Goal: Task Accomplishment & Management: Complete application form

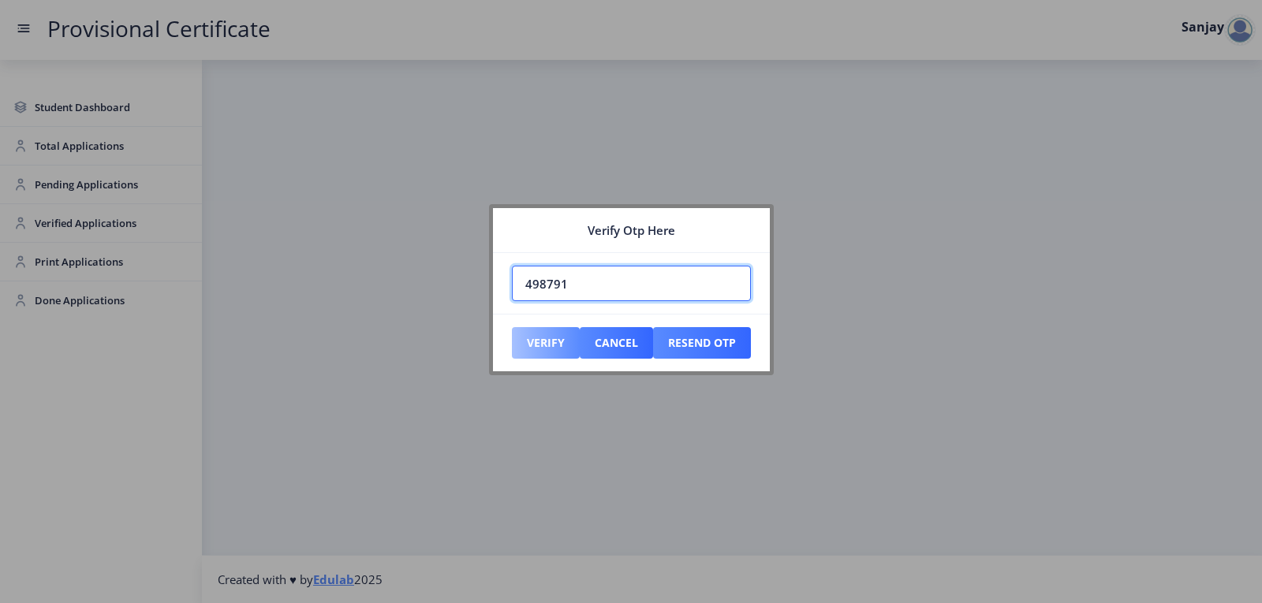
type input "498791"
click at [568, 334] on button "Verify" at bounding box center [546, 343] width 68 height 32
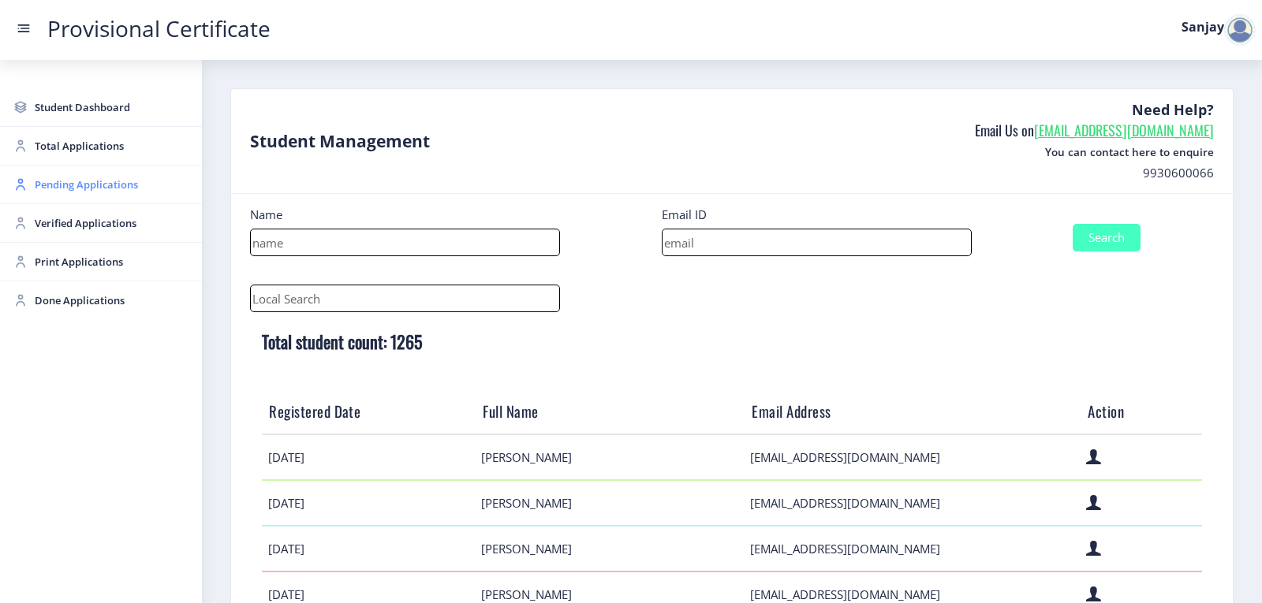
click at [91, 185] on span "Pending Applications" at bounding box center [112, 184] width 155 height 19
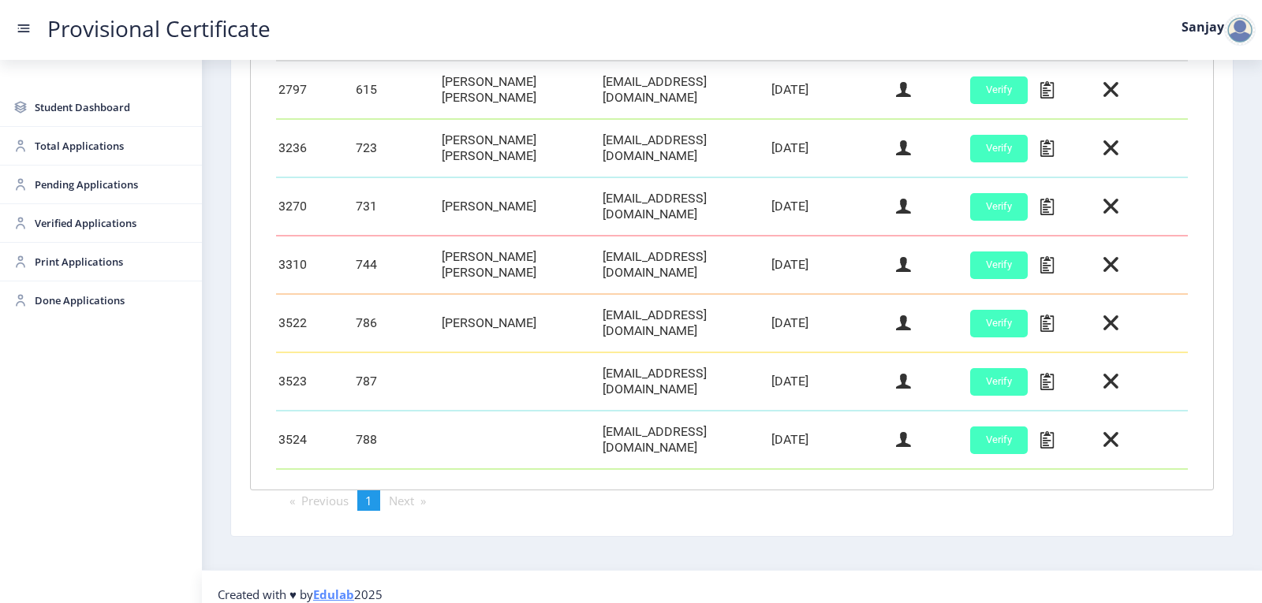
scroll to position [501, 0]
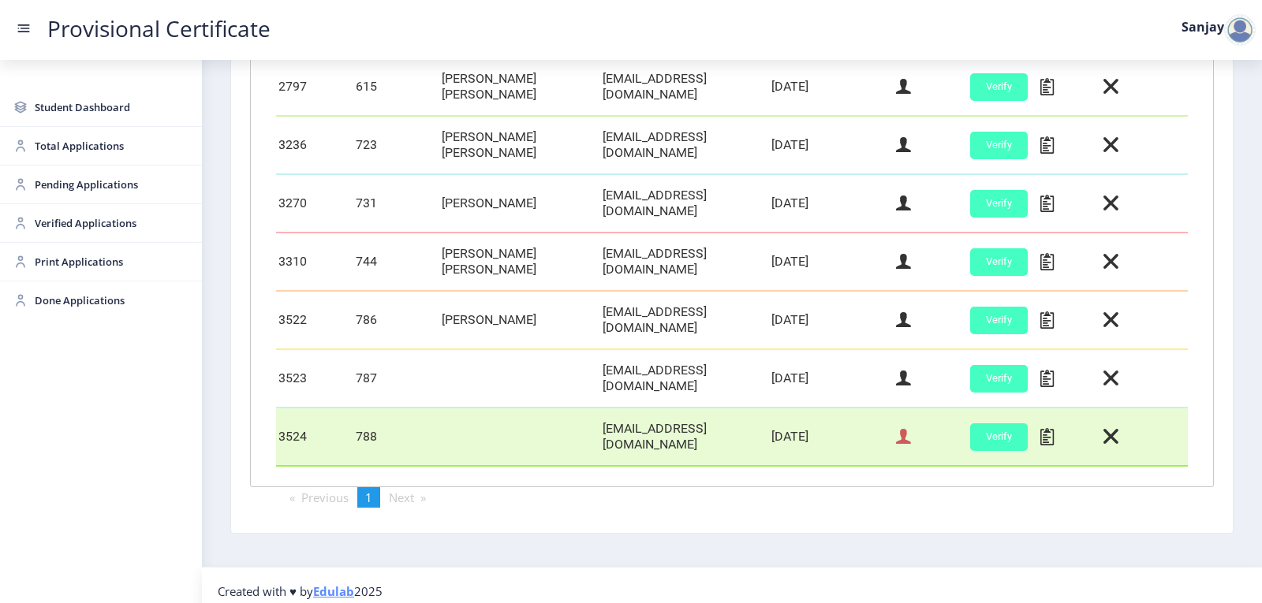
click at [902, 431] on icon at bounding box center [903, 437] width 15 height 21
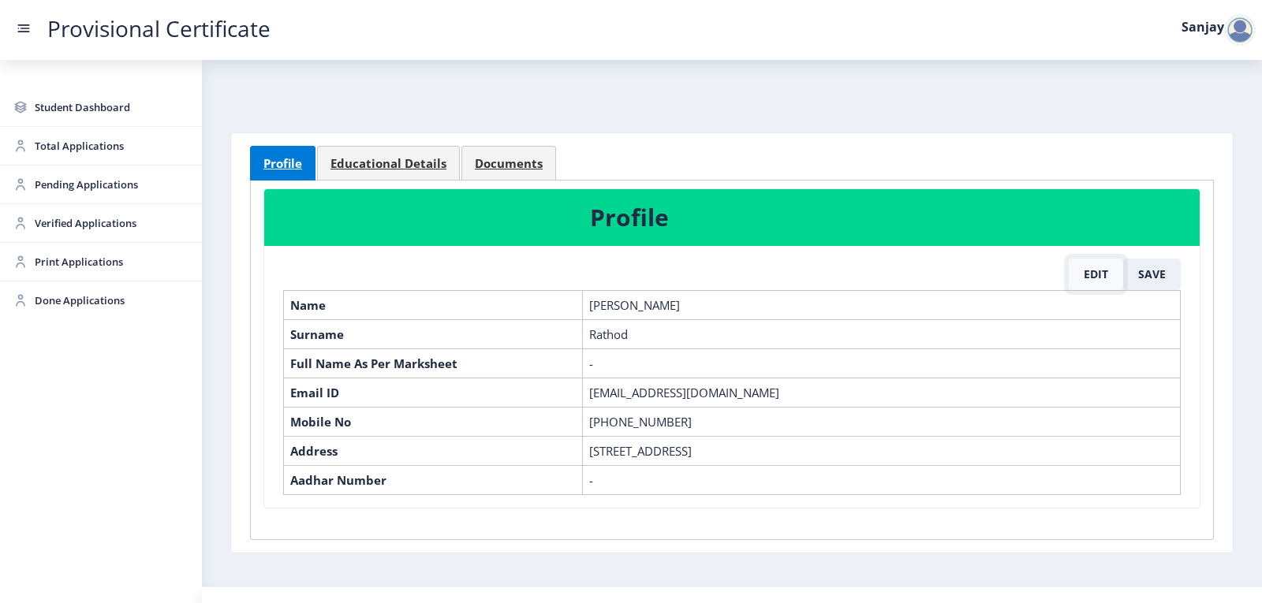
click at [1085, 271] on button "Edit" at bounding box center [1096, 275] width 54 height 32
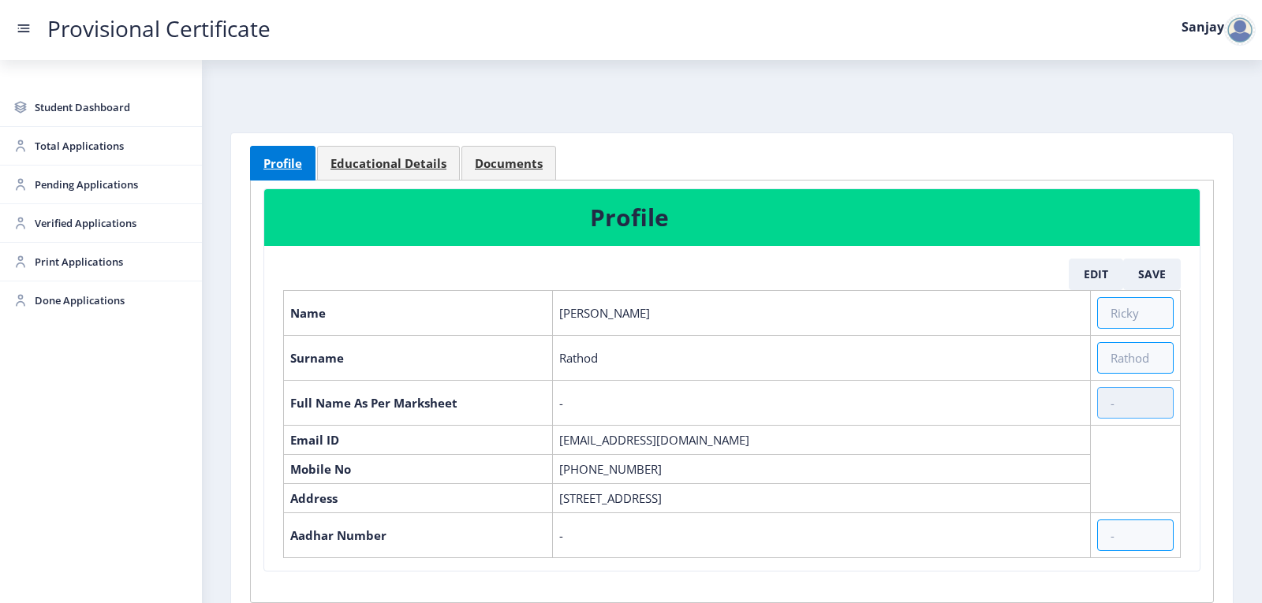
click at [1106, 398] on input "text" at bounding box center [1135, 403] width 77 height 32
paste input "[PERSON_NAME] [PERSON_NAME] [PERSON_NAME]"
type input "[PERSON_NAME] [PERSON_NAME] [PERSON_NAME]"
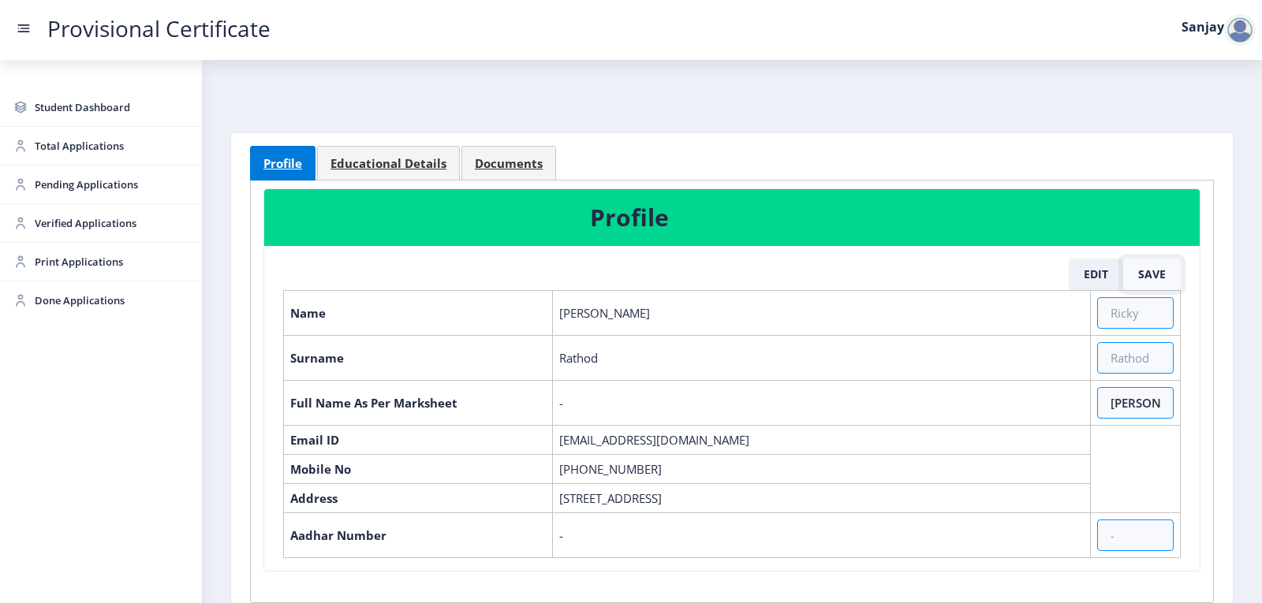
click at [1152, 278] on button "Save" at bounding box center [1152, 275] width 58 height 32
select select "March"
select select "A"
select select "Regular"
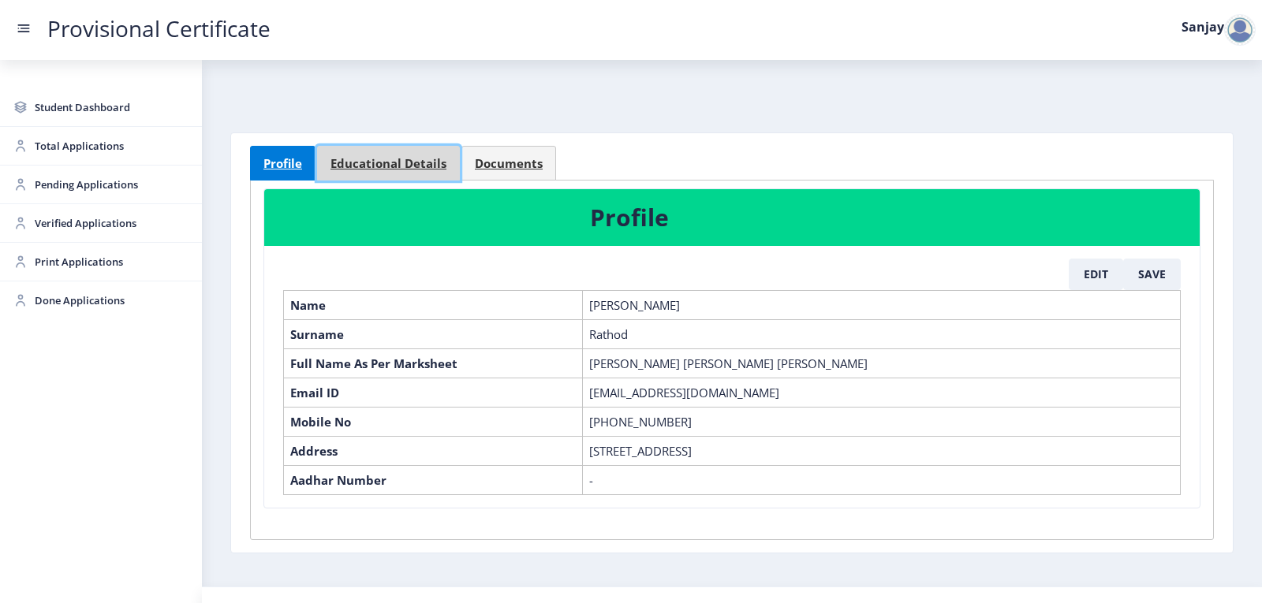
click at [416, 170] on span "Educational Details" at bounding box center [388, 164] width 116 height 12
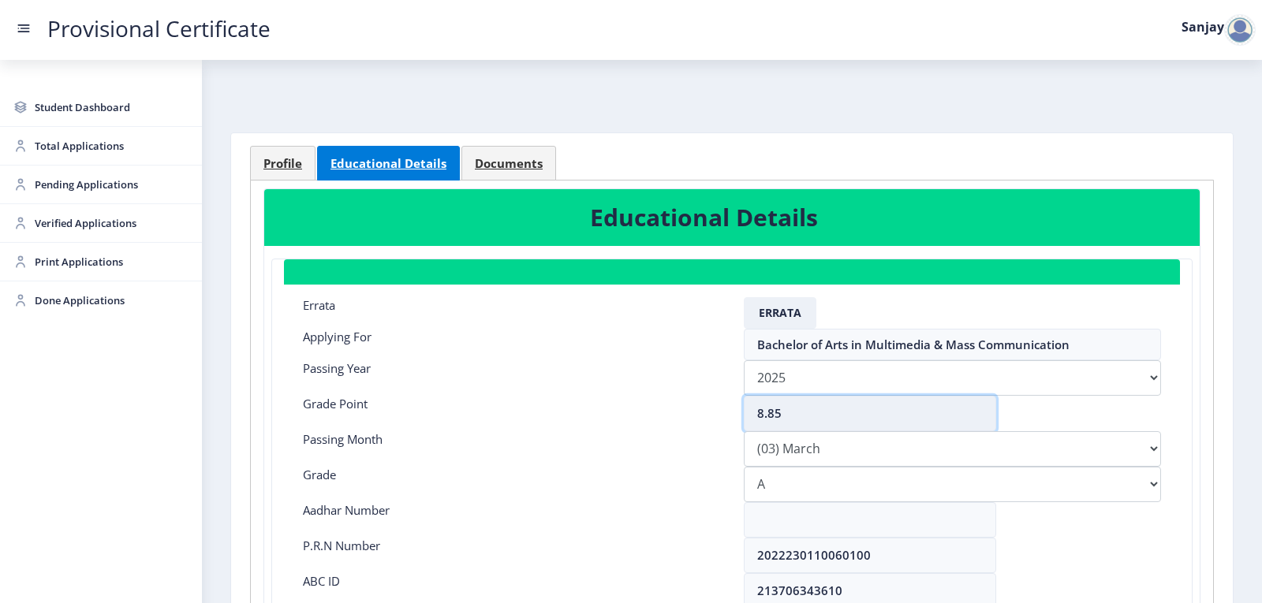
click at [795, 418] on input "8.85" at bounding box center [870, 413] width 252 height 35
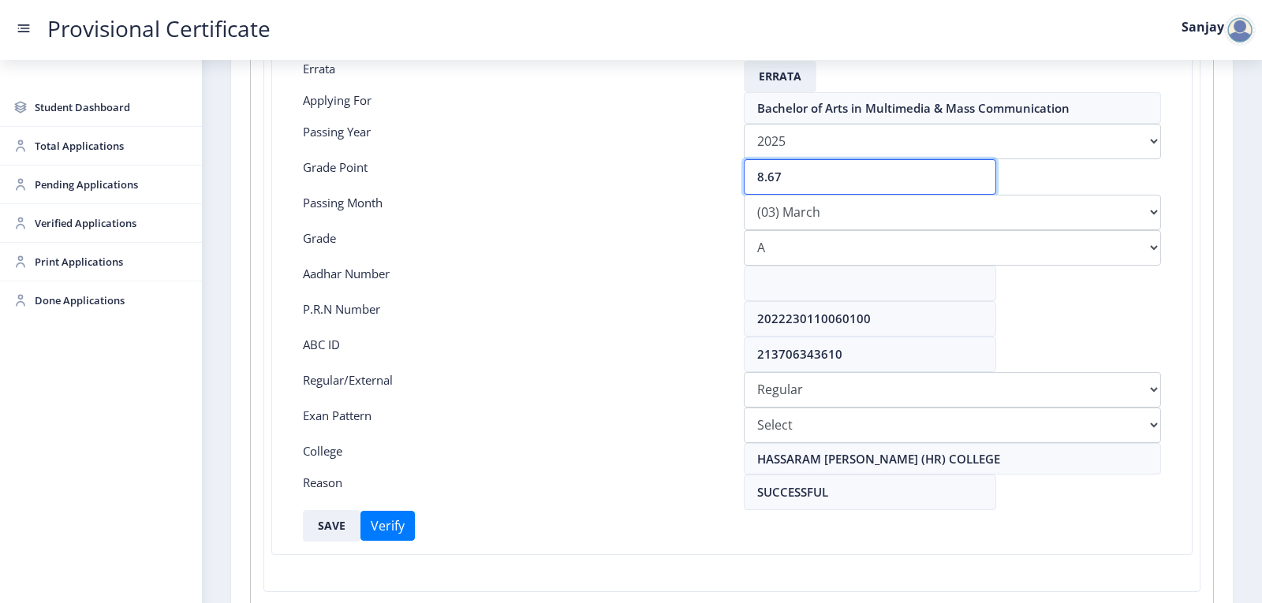
scroll to position [316, 0]
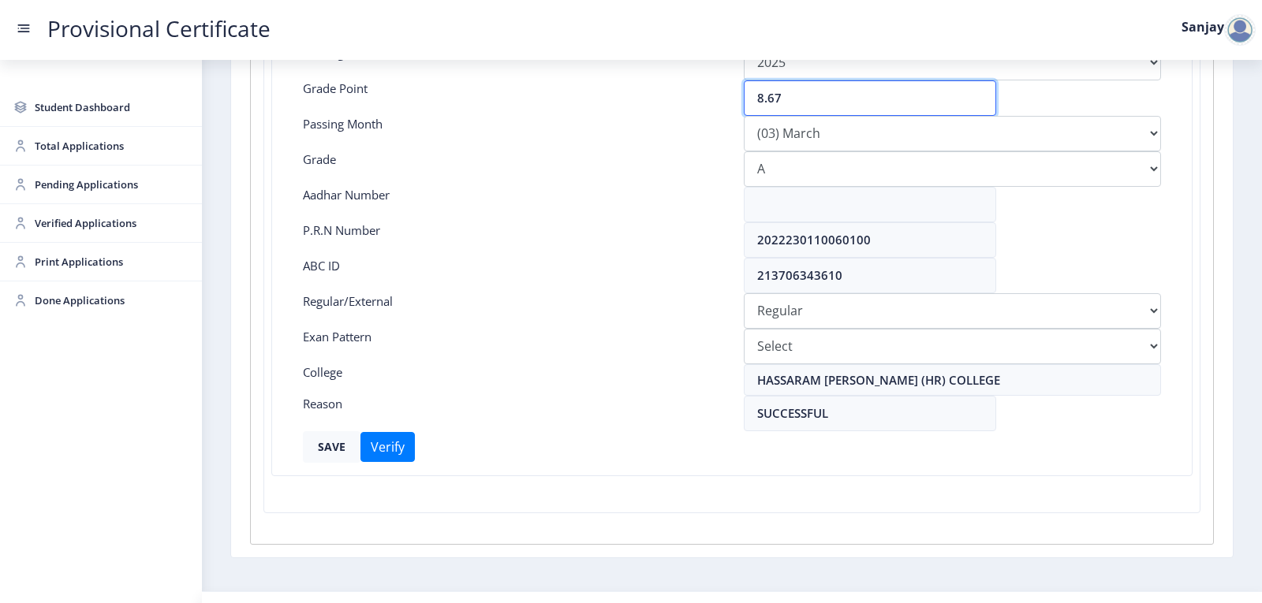
type input "8.67"
click at [345, 448] on button "SAVE" at bounding box center [332, 447] width 58 height 32
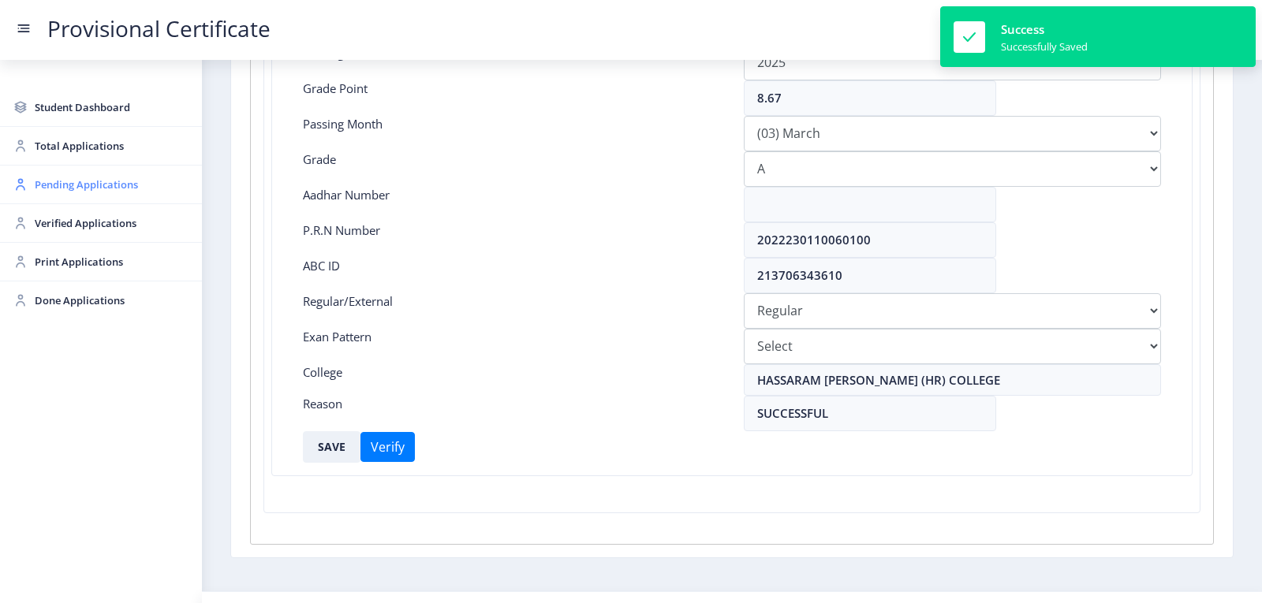
click at [92, 188] on span "Pending Applications" at bounding box center [112, 184] width 155 height 19
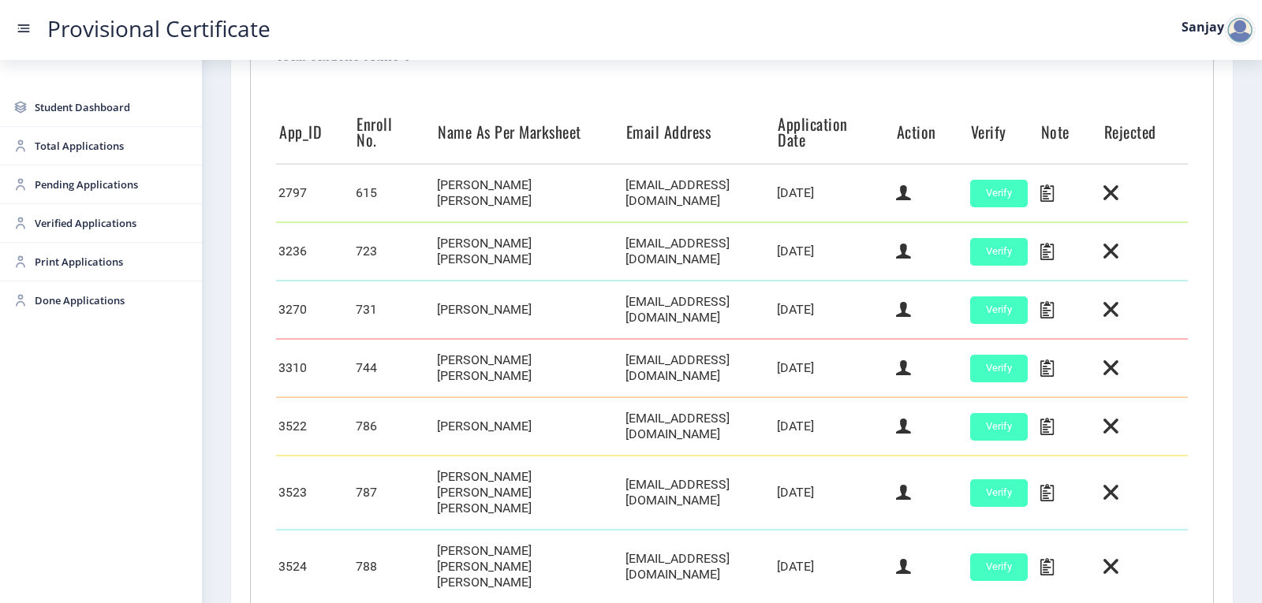
scroll to position [509, 0]
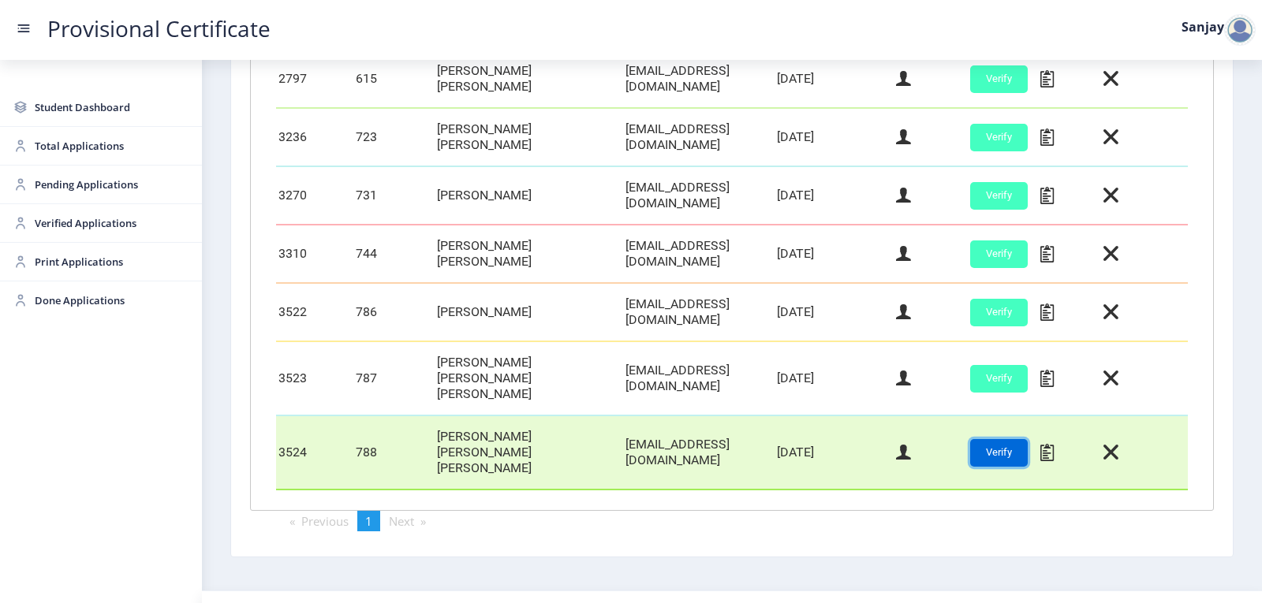
click at [994, 439] on button "Verify" at bounding box center [999, 453] width 58 height 28
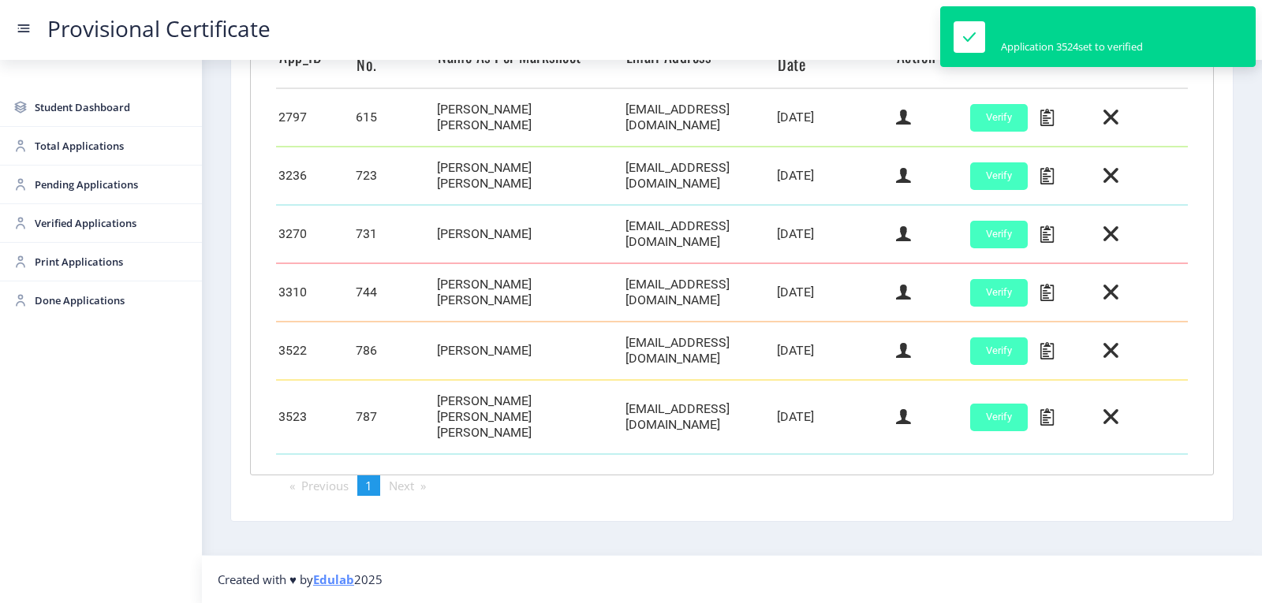
scroll to position [450, 0]
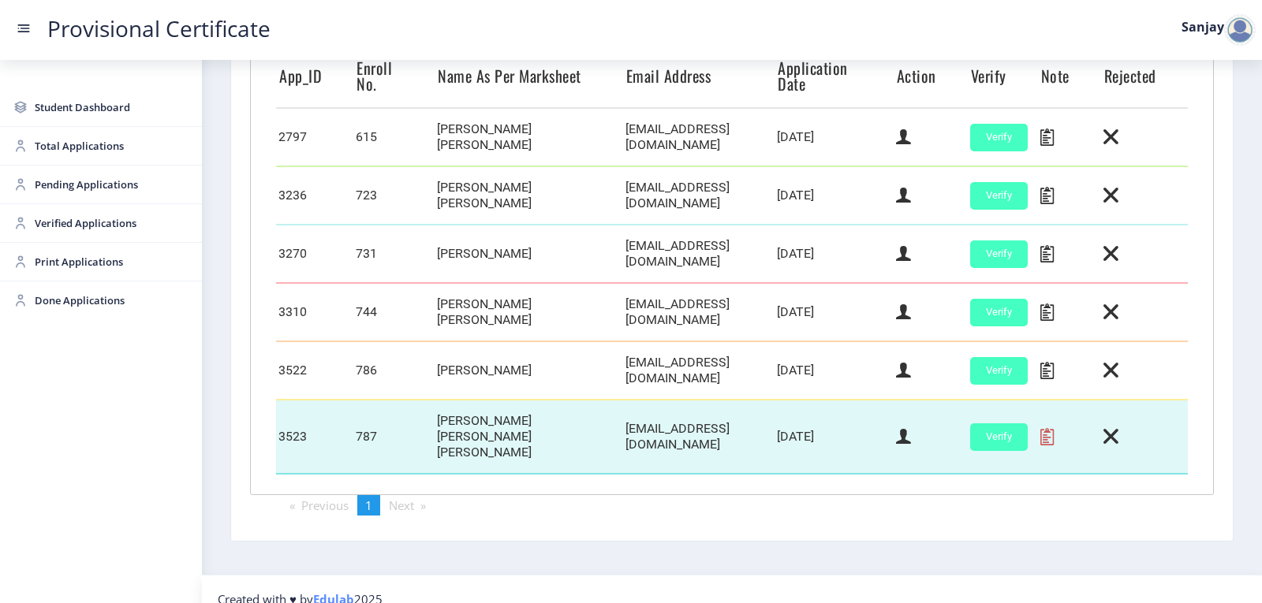
click at [1044, 434] on icon at bounding box center [1046, 437] width 13 height 21
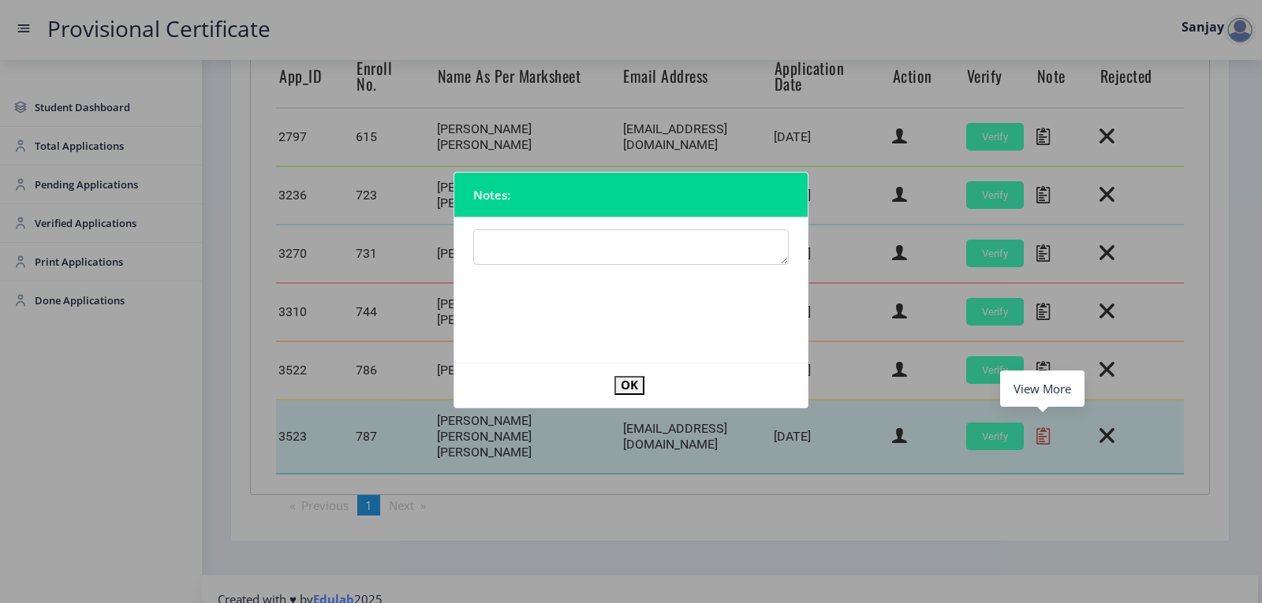
scroll to position [446, 0]
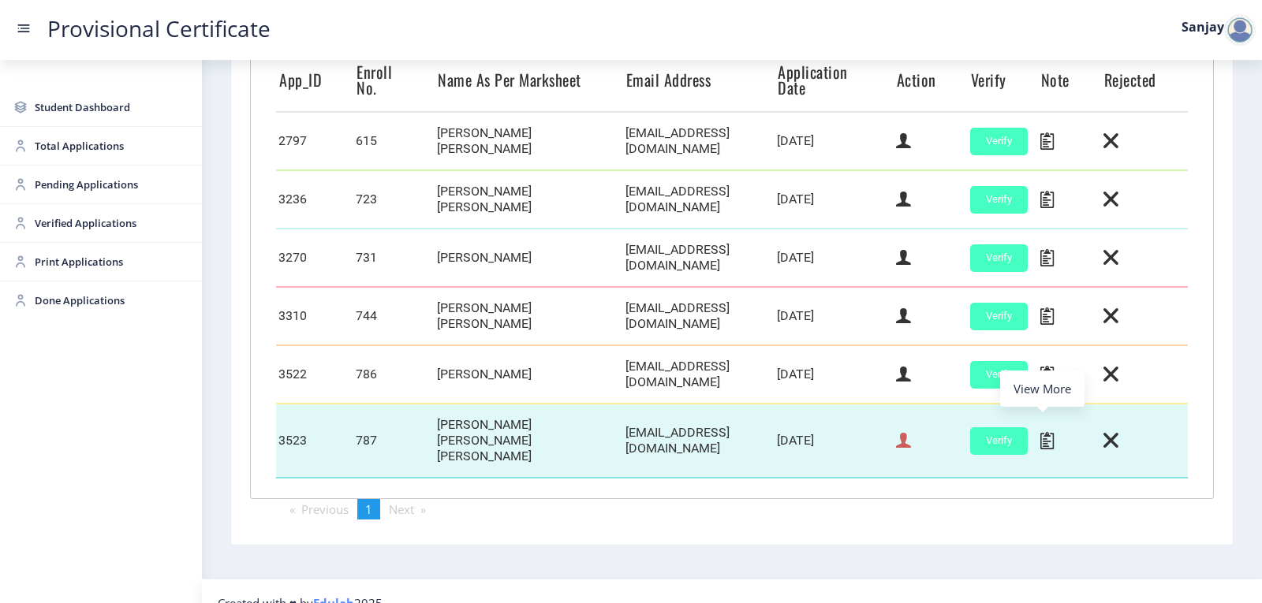
click at [905, 433] on icon at bounding box center [903, 441] width 15 height 21
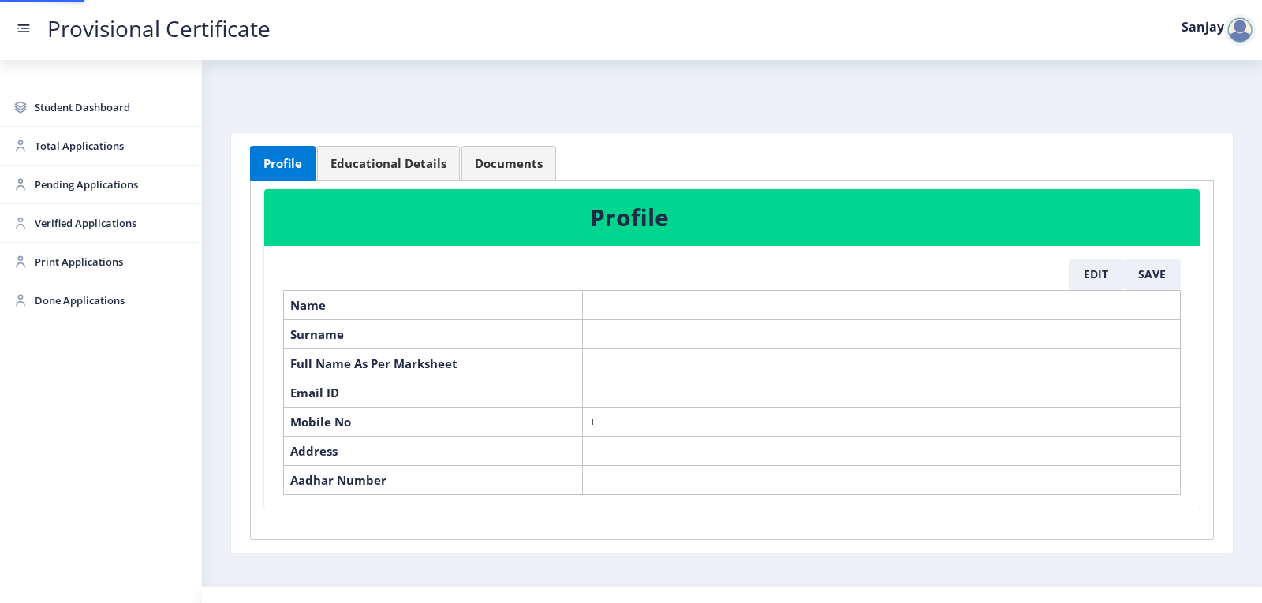
select select
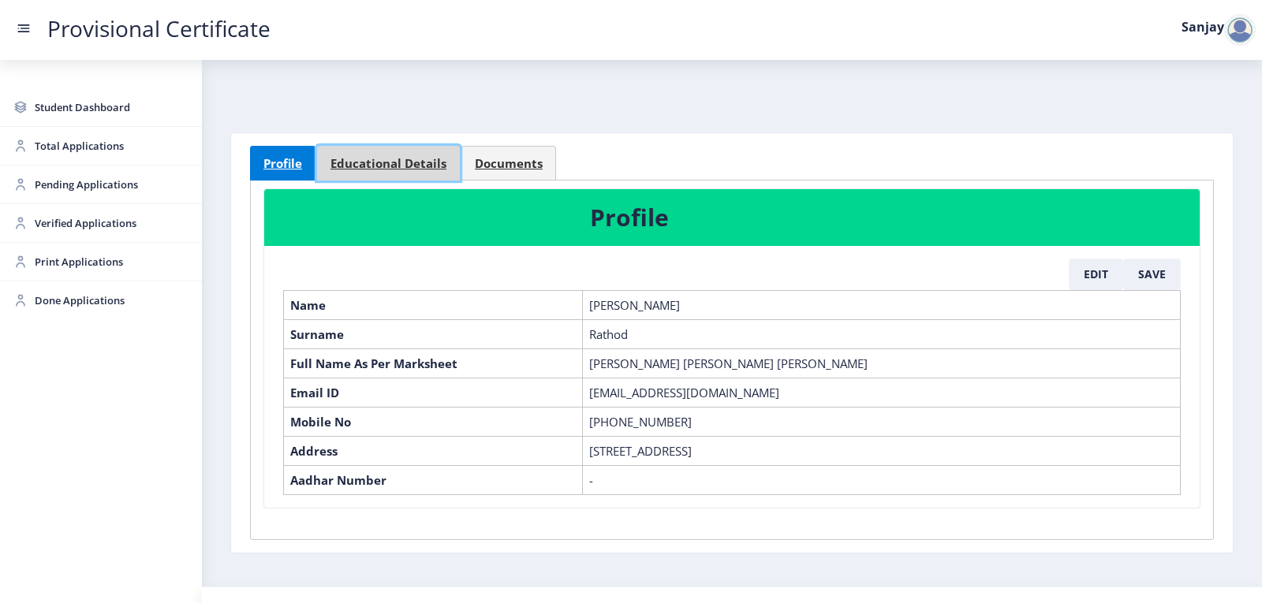
click at [404, 169] on span "Educational Details" at bounding box center [388, 164] width 116 height 12
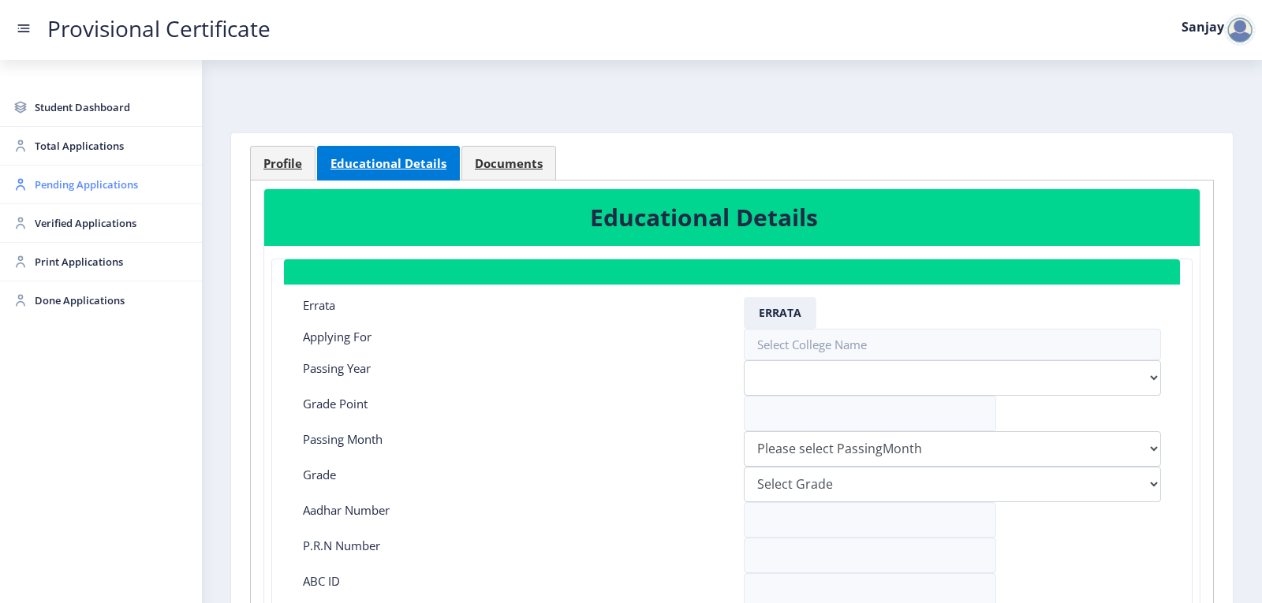
click at [84, 192] on span "Pending Applications" at bounding box center [112, 184] width 155 height 19
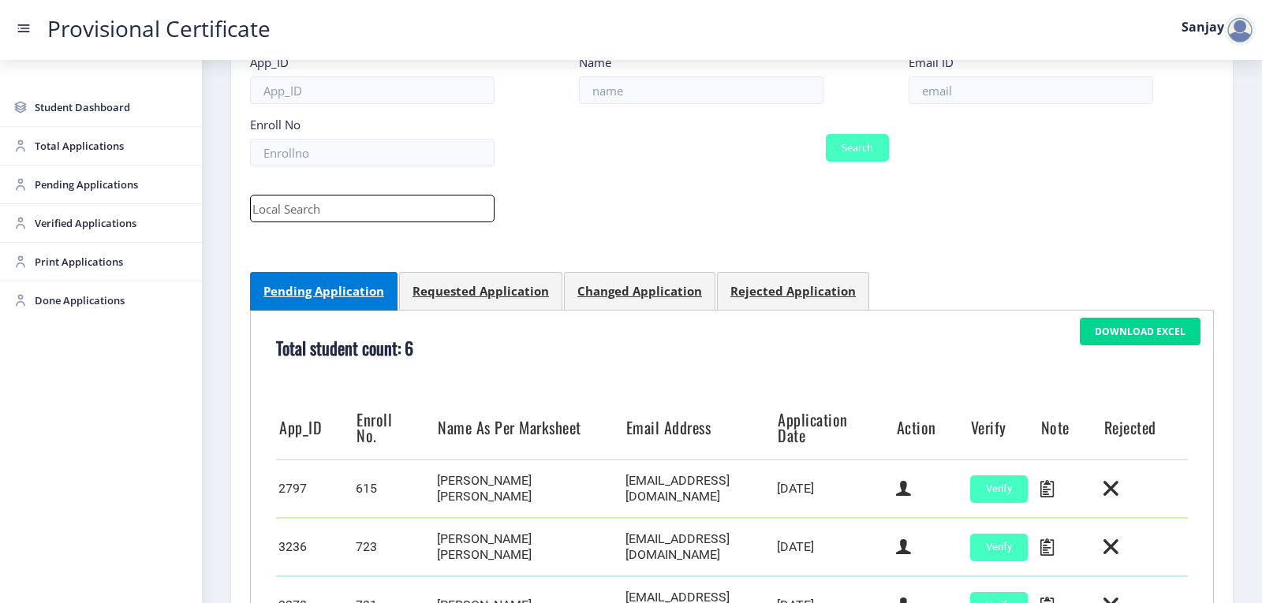
scroll to position [450, 0]
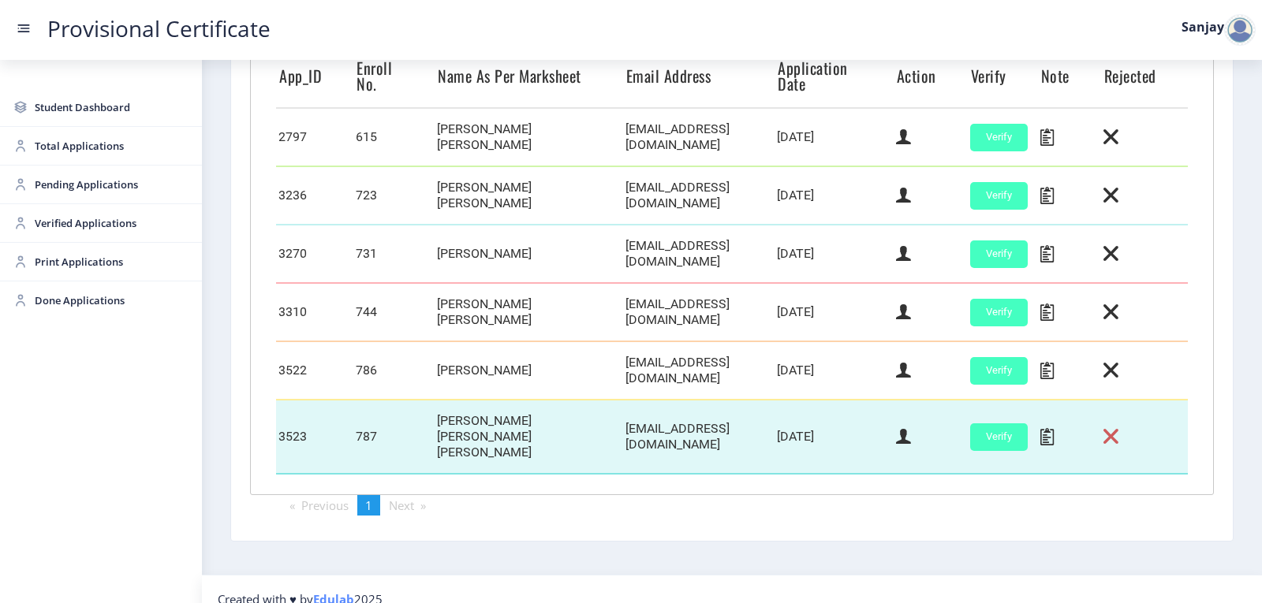
click at [1106, 428] on icon at bounding box center [1110, 437] width 15 height 21
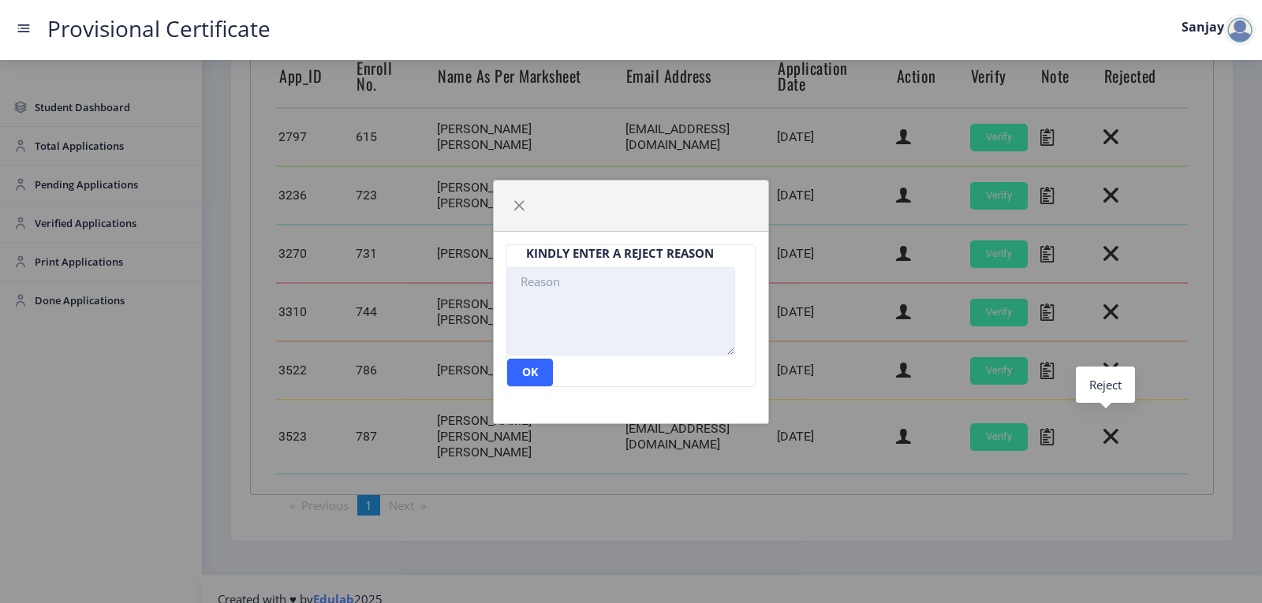
click at [555, 278] on textarea at bounding box center [621, 311] width 228 height 88
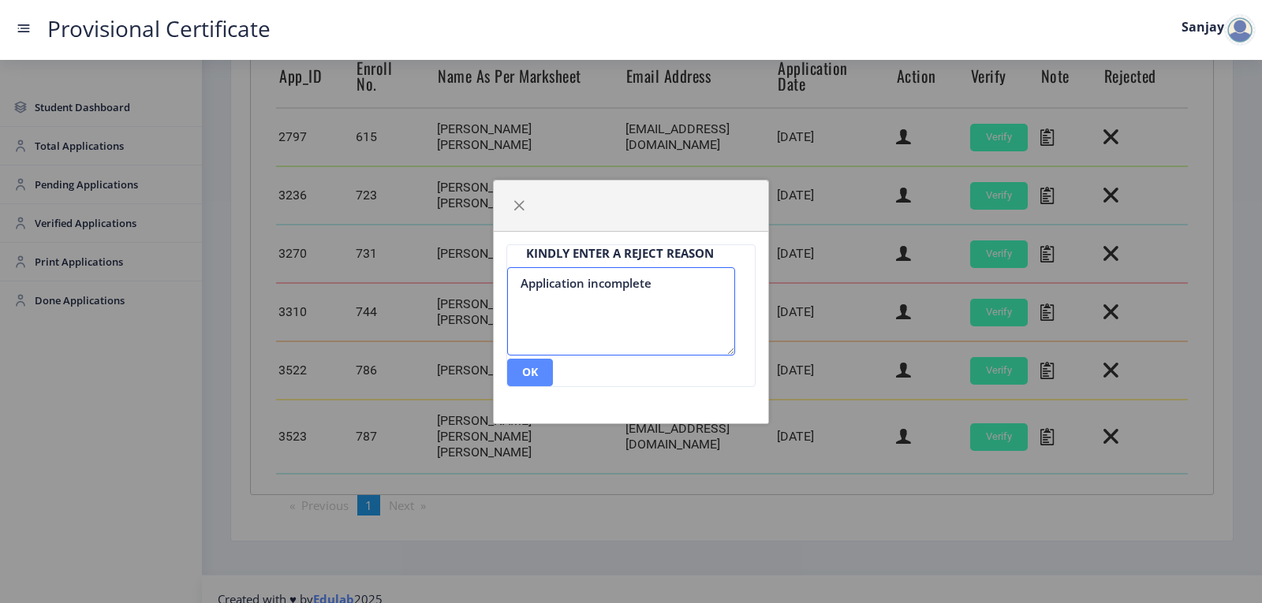
type textarea "Application incomplete"
click at [539, 372] on button "ok" at bounding box center [530, 373] width 46 height 28
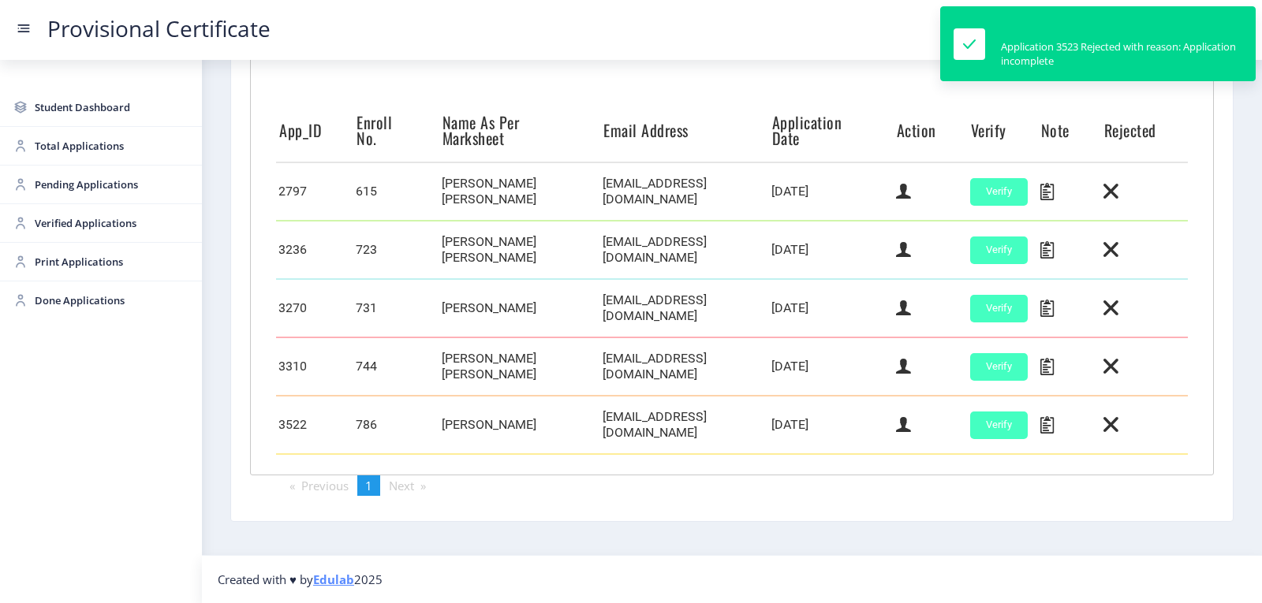
scroll to position [392, 0]
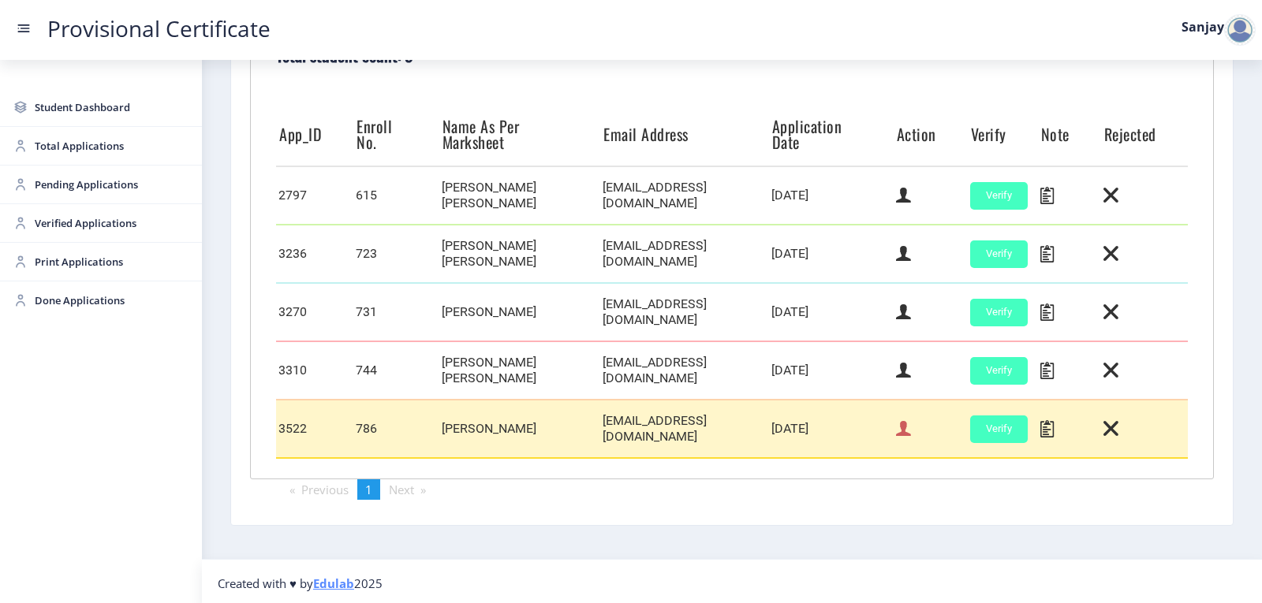
click at [896, 431] on icon at bounding box center [903, 429] width 15 height 21
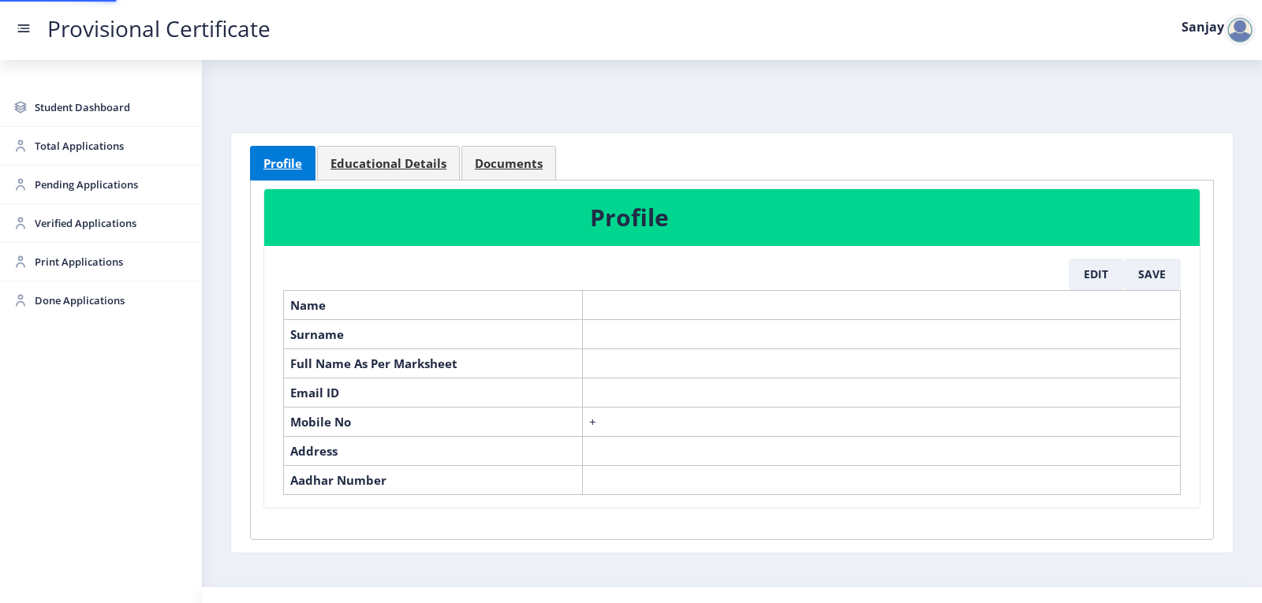
select select "May"
select select "B+"
select select "Regular"
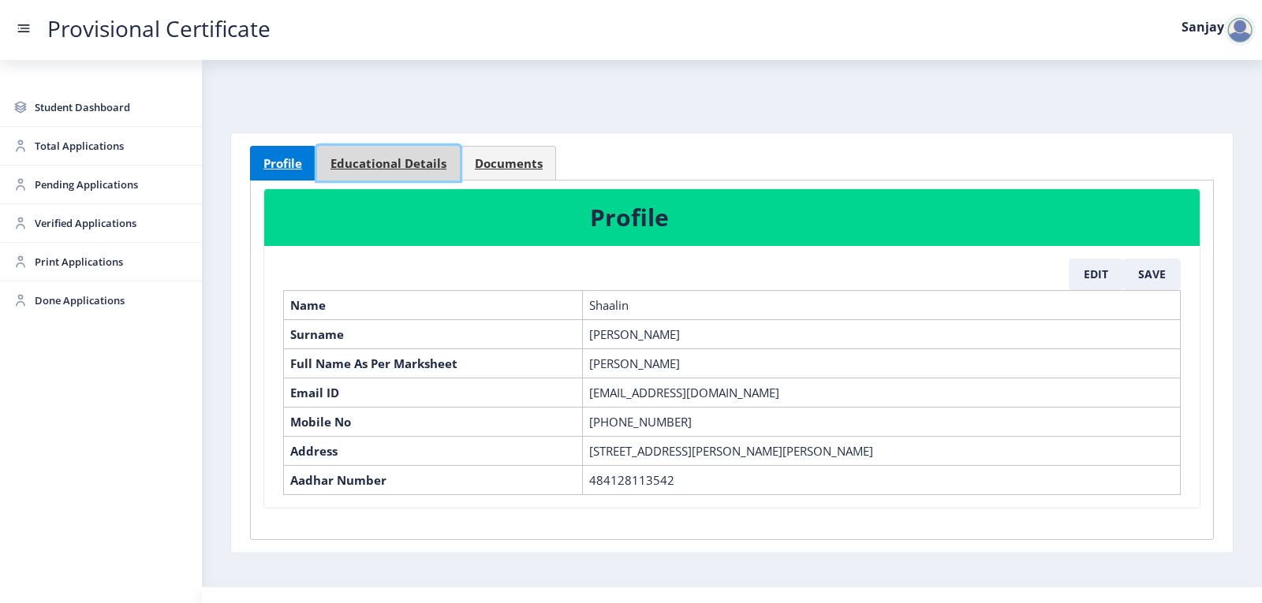
drag, startPoint x: 433, startPoint y: 159, endPoint x: 430, endPoint y: 171, distance: 13.0
click at [433, 159] on span "Educational Details" at bounding box center [388, 164] width 116 height 12
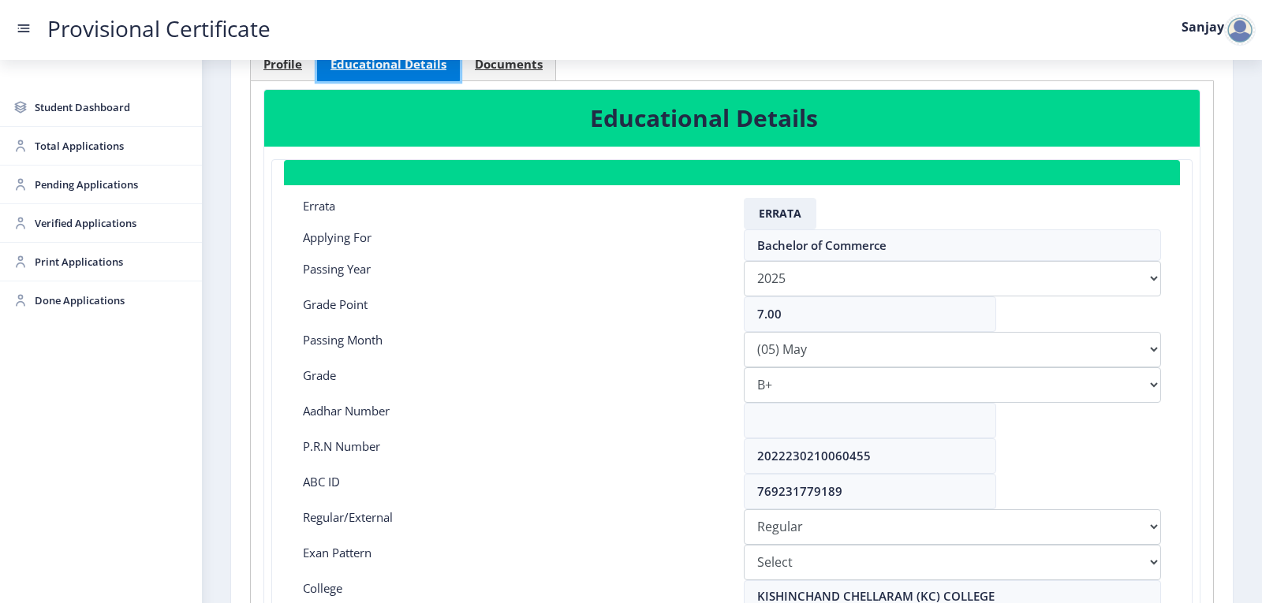
scroll to position [158, 0]
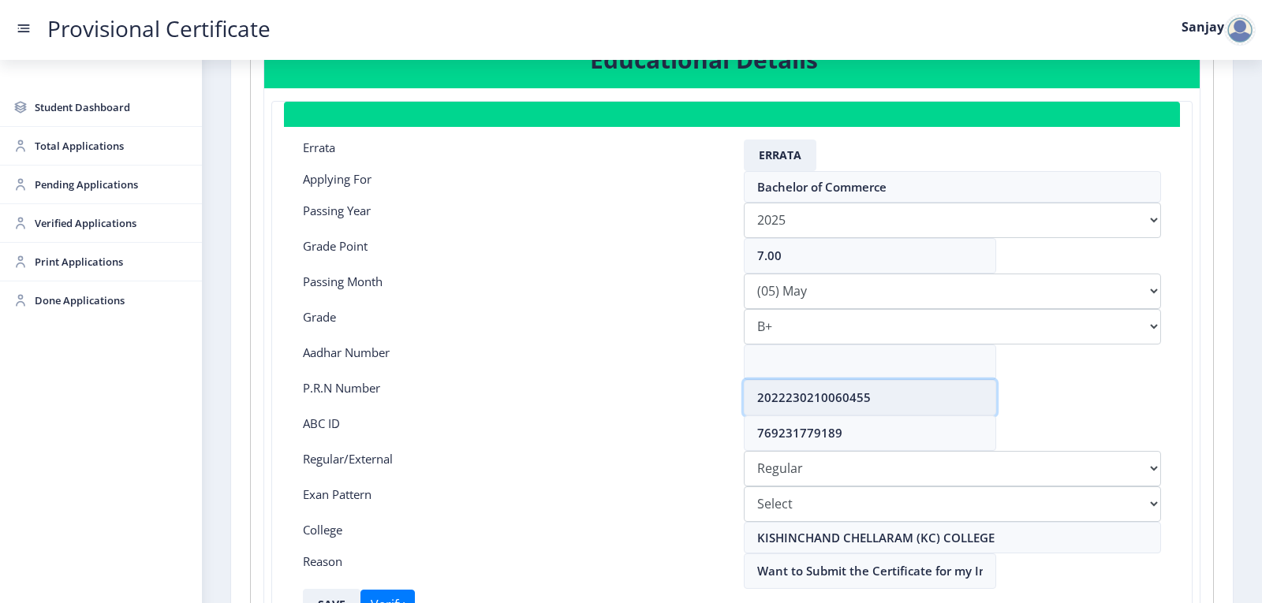
drag, startPoint x: 756, startPoint y: 400, endPoint x: 883, endPoint y: 398, distance: 126.2
click at [883, 398] on input "2022230210060455" at bounding box center [870, 397] width 252 height 35
drag, startPoint x: 802, startPoint y: 253, endPoint x: 715, endPoint y: 250, distance: 86.8
click at [715, 250] on div "Grade Point 7.00" at bounding box center [732, 255] width 882 height 35
type input "6.92"
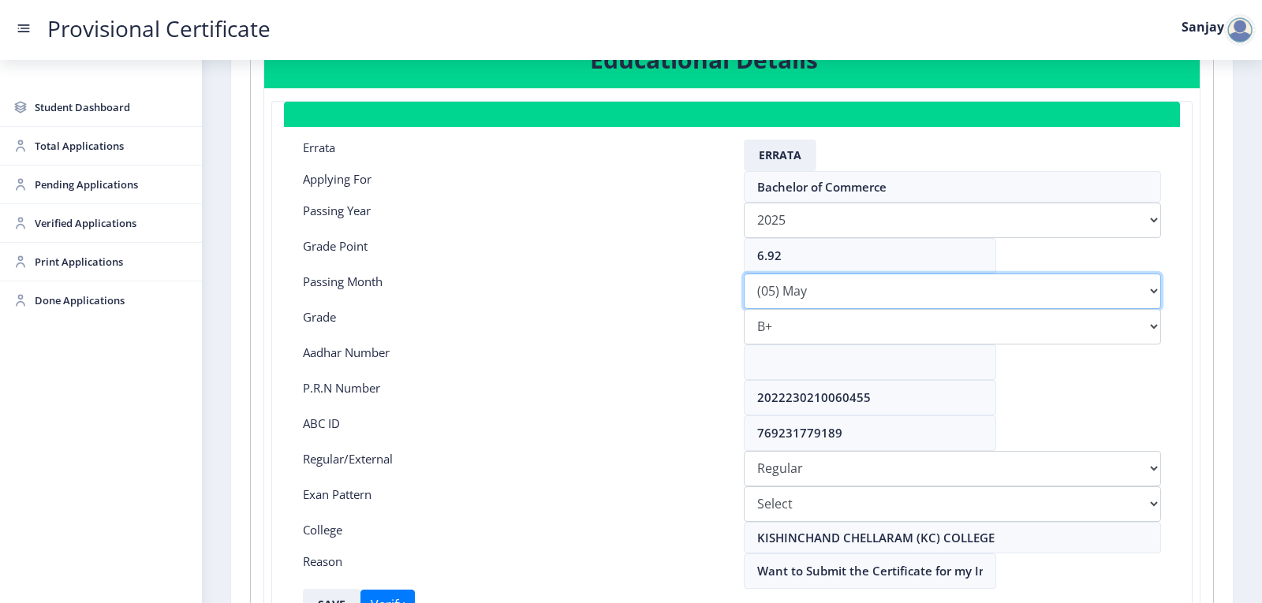
click at [827, 305] on select "Please select PassingMonth (01) January (02) February (03) March (04) April (05…" at bounding box center [952, 291] width 417 height 35
select select "March"
click at [744, 274] on select "Please select PassingMonth (01) January (02) February (03) March (04) April (05…" at bounding box center [952, 291] width 417 height 35
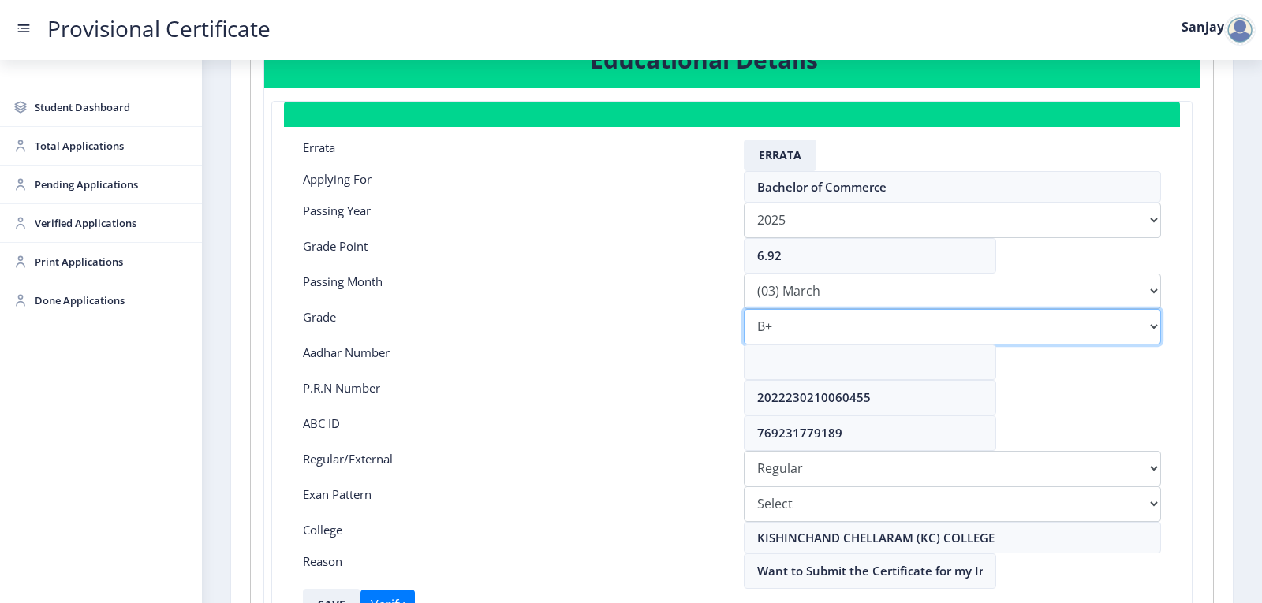
click at [812, 331] on select "Select Grade O A+ A B+ B C D F(Fail)" at bounding box center [952, 326] width 417 height 35
select select "B"
click at [744, 309] on select "Select Grade O A+ A B+ B C D F(Fail)" at bounding box center [952, 326] width 417 height 35
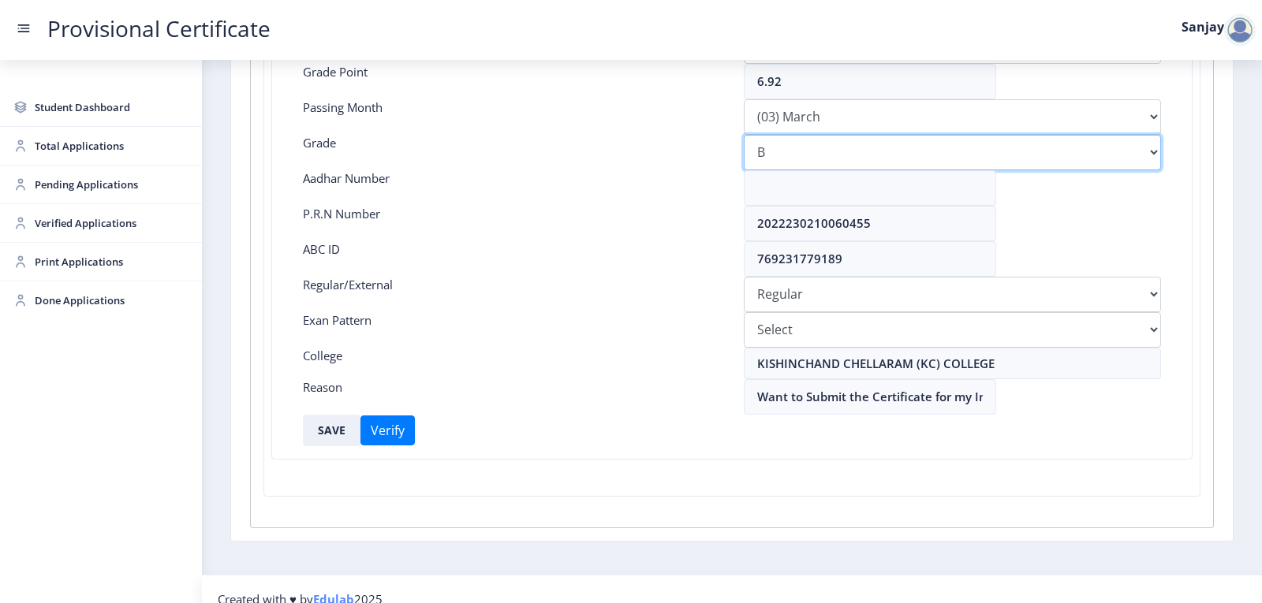
scroll to position [352, 0]
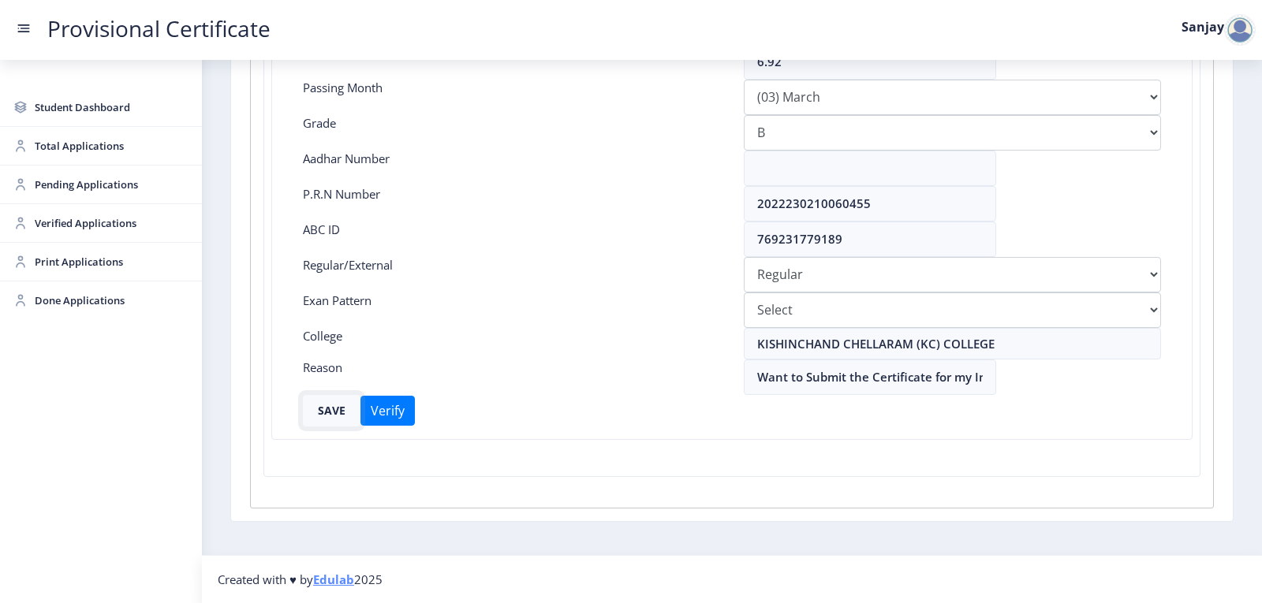
click at [331, 413] on button "SAVE" at bounding box center [332, 411] width 58 height 32
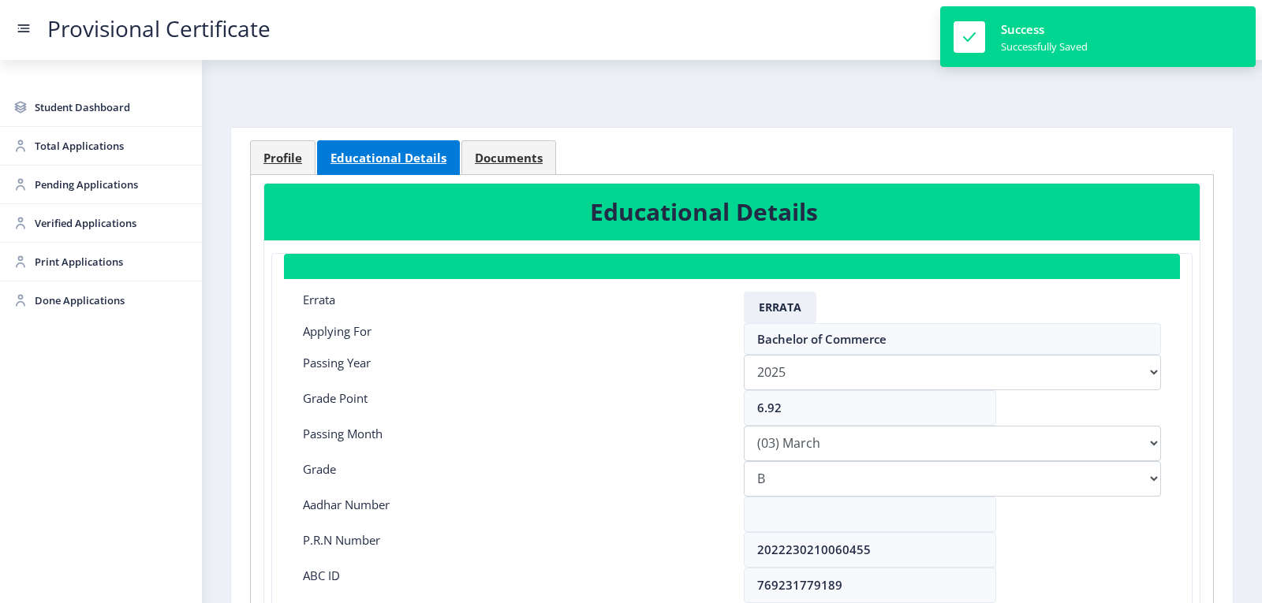
scroll to position [0, 0]
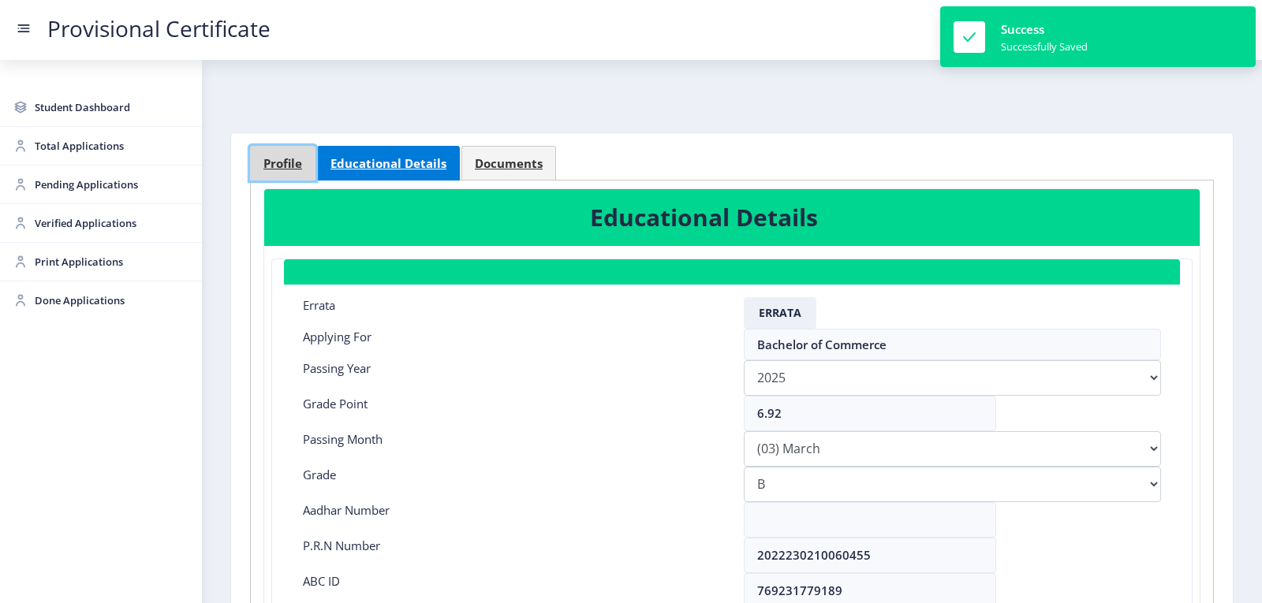
click at [280, 170] on span "Profile" at bounding box center [282, 164] width 39 height 12
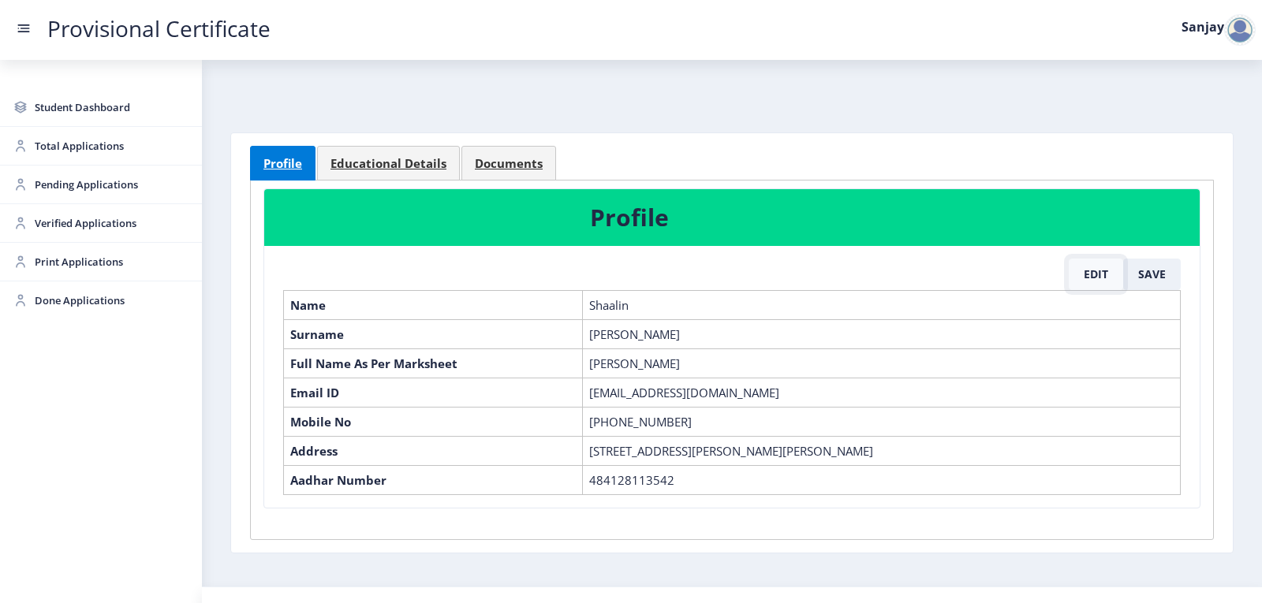
click at [1100, 274] on button "Edit" at bounding box center [1096, 275] width 54 height 32
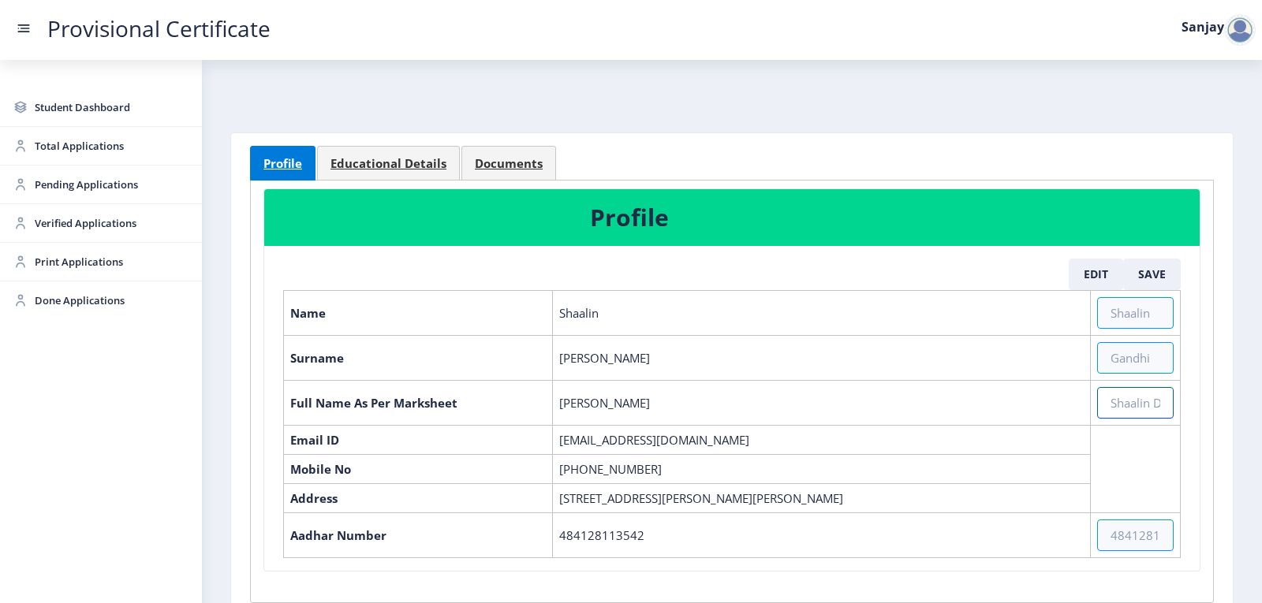
drag, startPoint x: 1117, startPoint y: 409, endPoint x: 1261, endPoint y: 481, distance: 161.2
click at [1144, 417] on input "text" at bounding box center [1135, 403] width 77 height 32
type input "[PERSON_NAME] Shaalin [PERSON_NAME]"
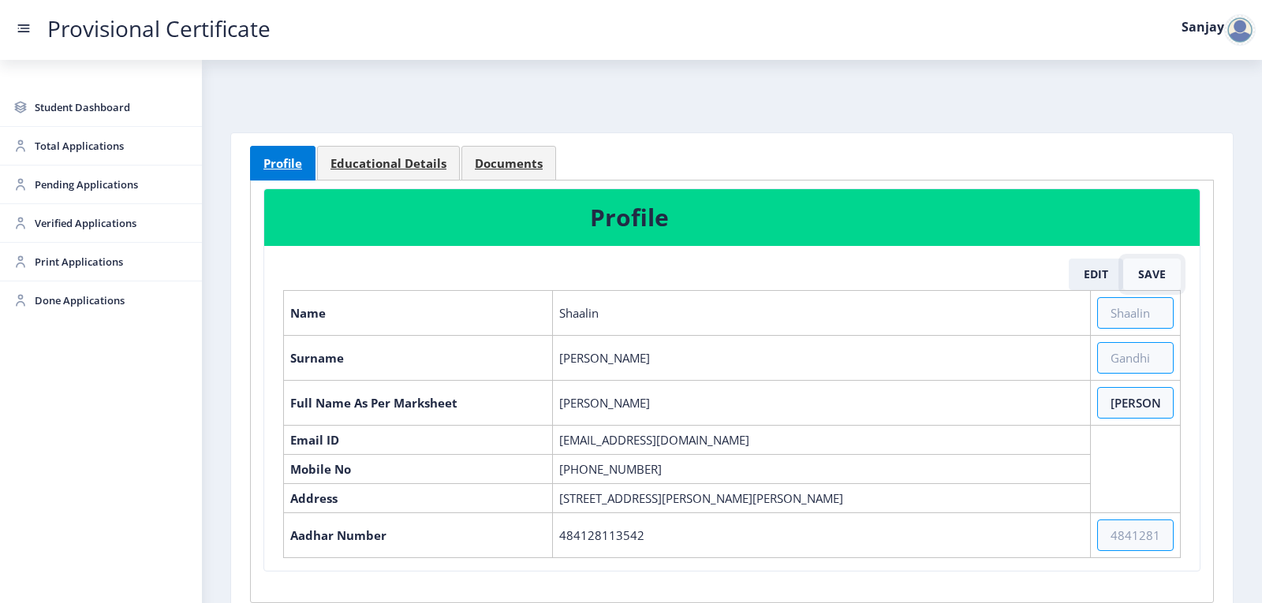
click at [1143, 278] on button "Save" at bounding box center [1152, 275] width 58 height 32
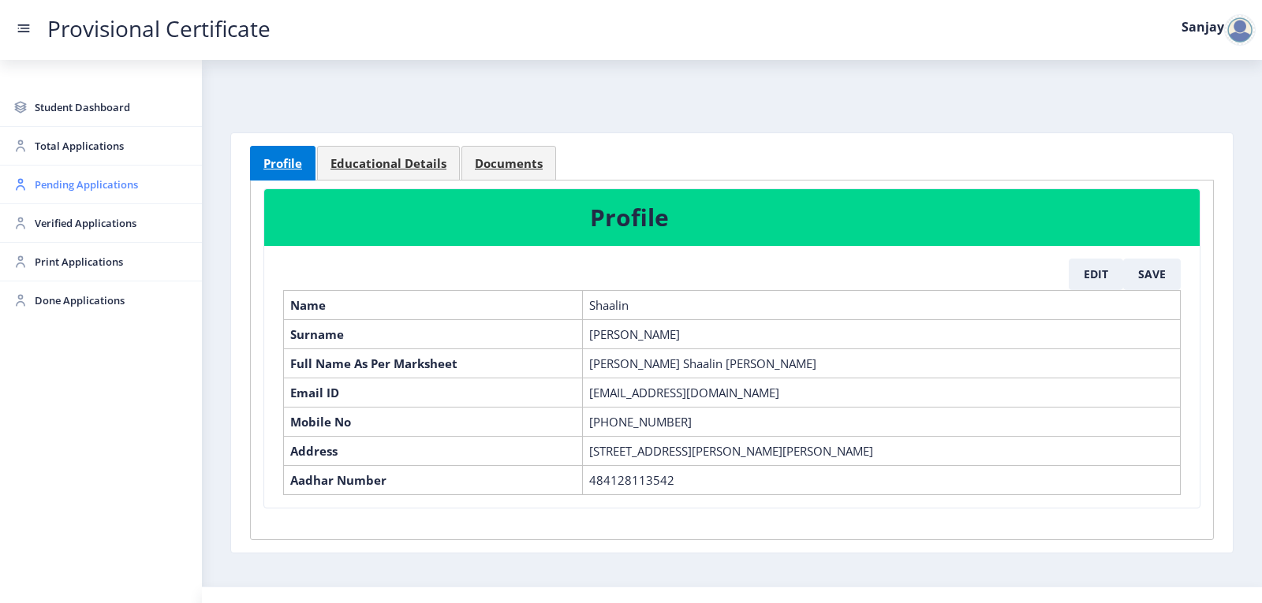
click at [58, 185] on span "Pending Applications" at bounding box center [112, 184] width 155 height 19
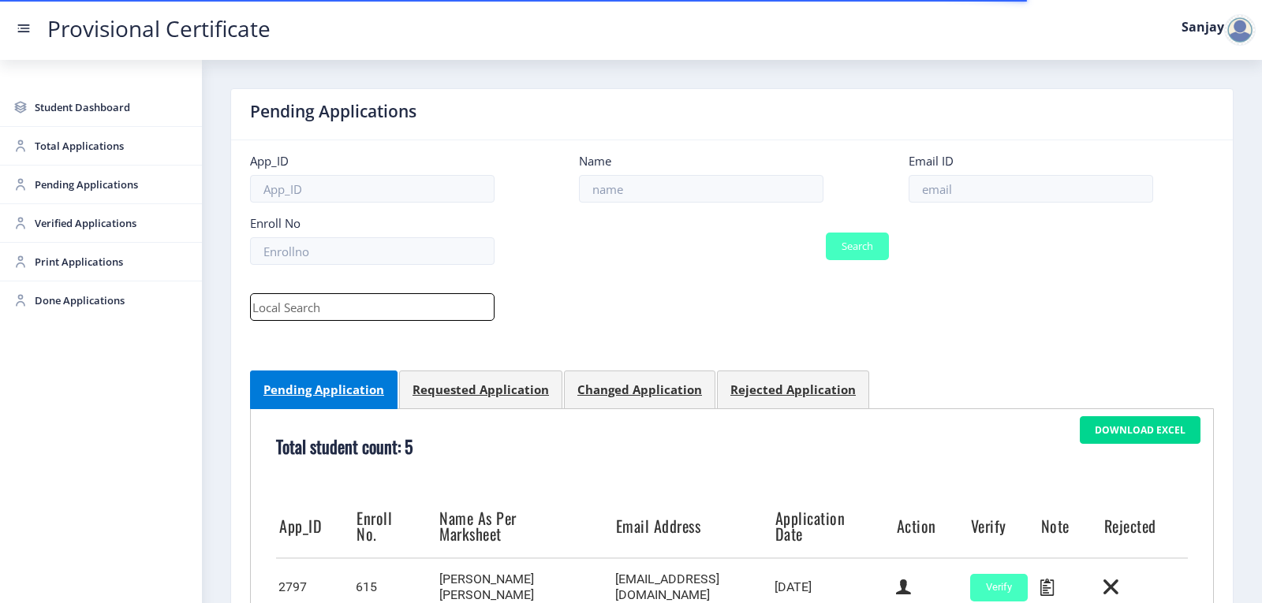
scroll to position [392, 0]
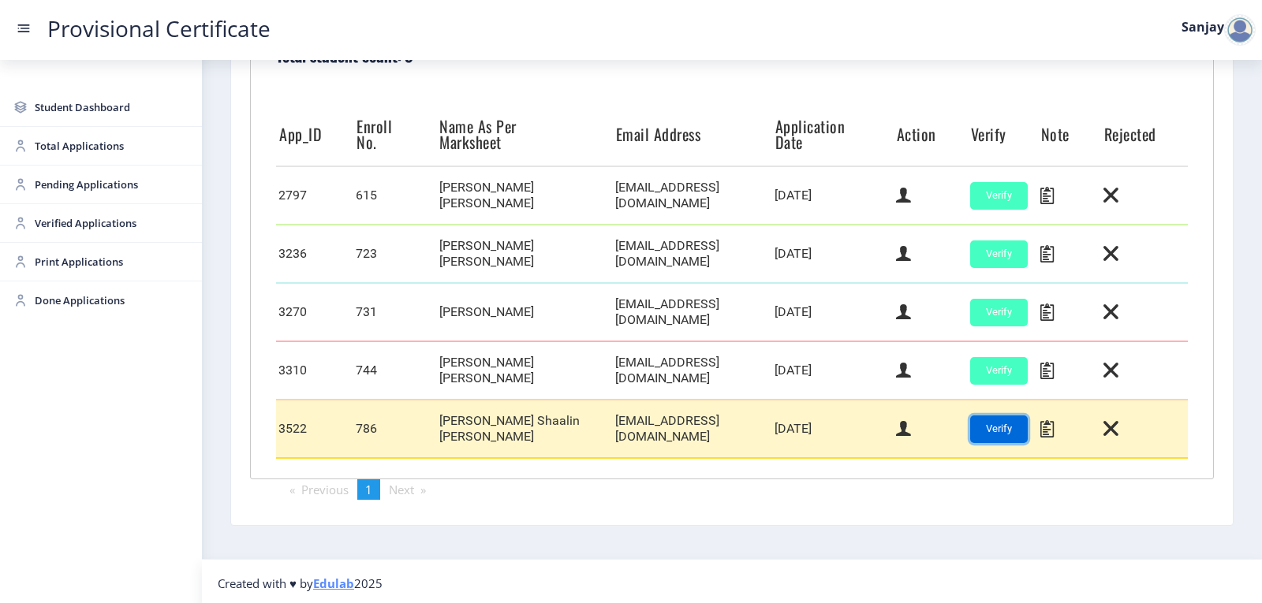
click at [974, 426] on button "Verify" at bounding box center [999, 430] width 58 height 28
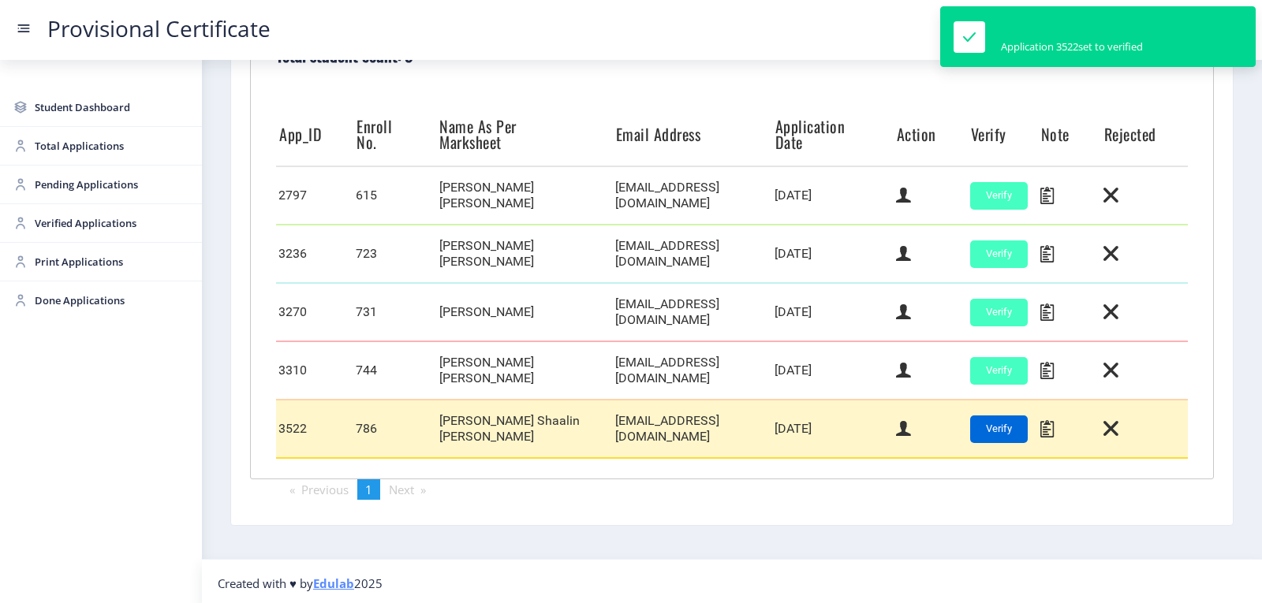
scroll to position [334, 0]
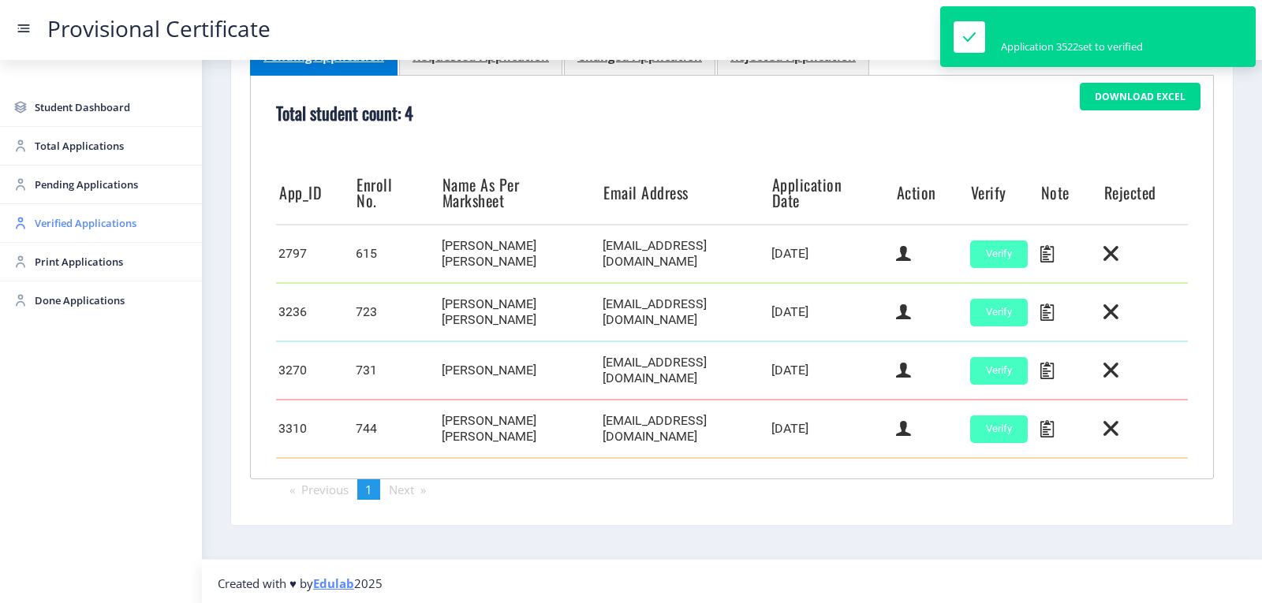
click at [88, 215] on span "Verified Applications" at bounding box center [112, 223] width 155 height 19
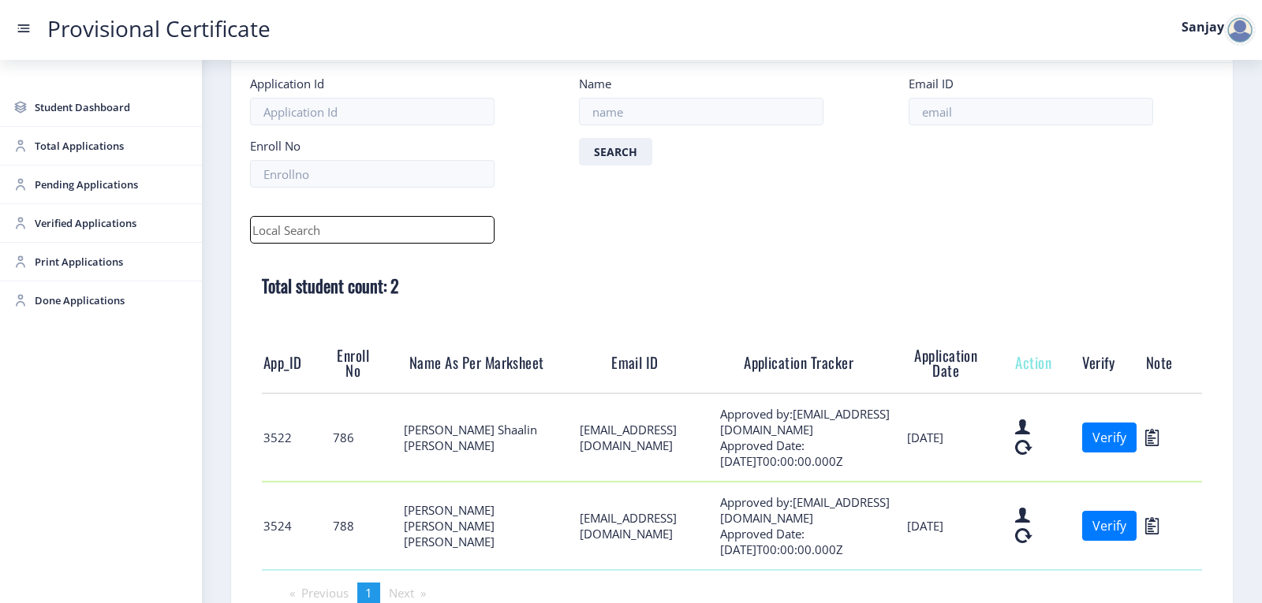
scroll to position [185, 0]
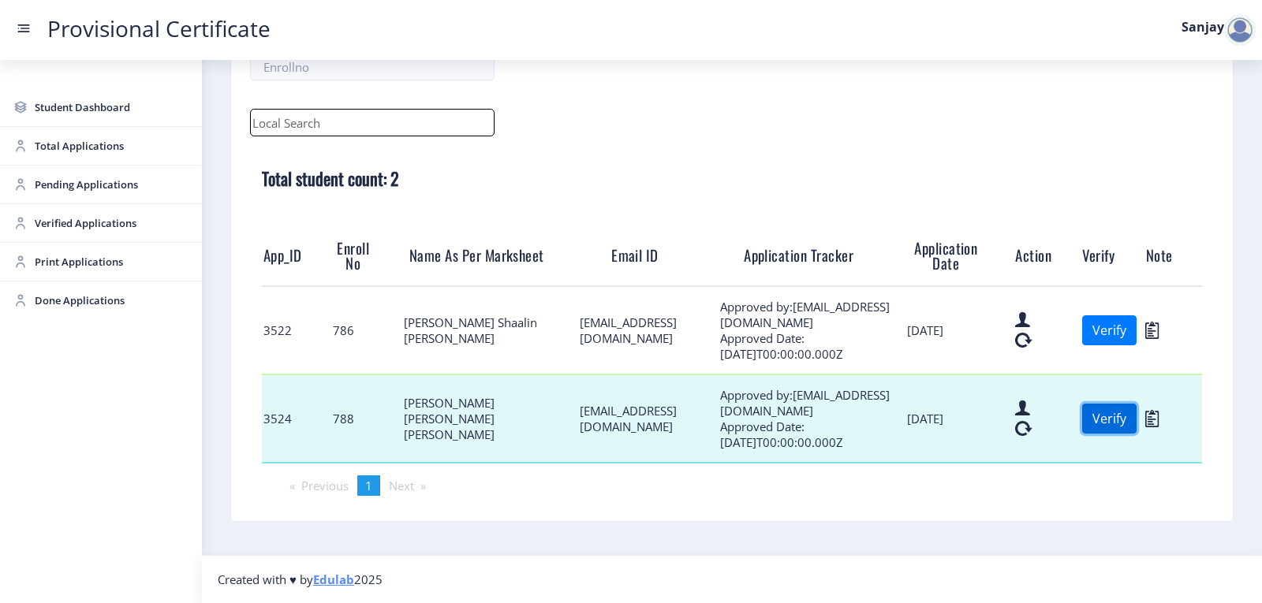
click at [1111, 423] on button "Verify" at bounding box center [1109, 419] width 54 height 30
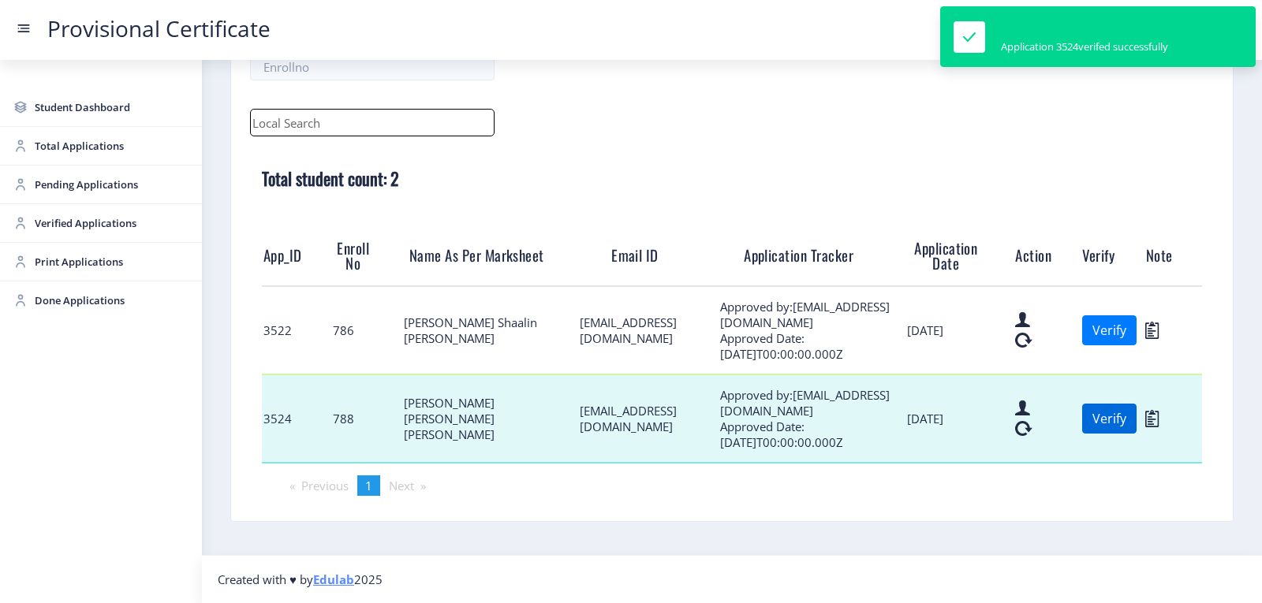
scroll to position [96, 0]
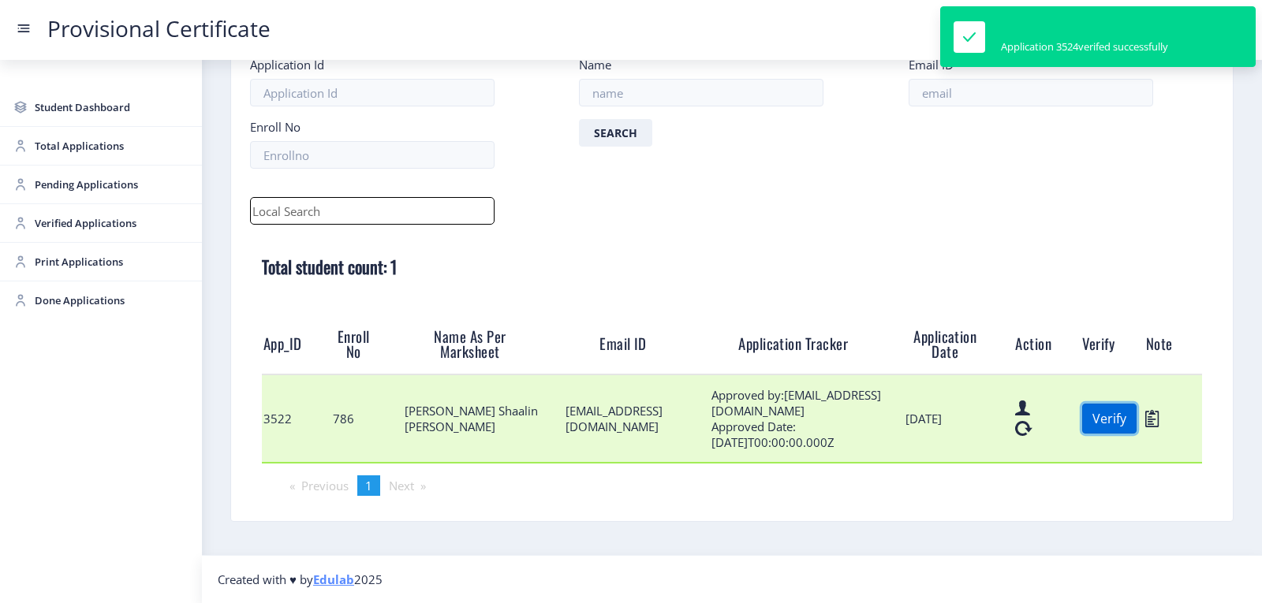
click at [1099, 422] on button "Verify" at bounding box center [1109, 419] width 54 height 30
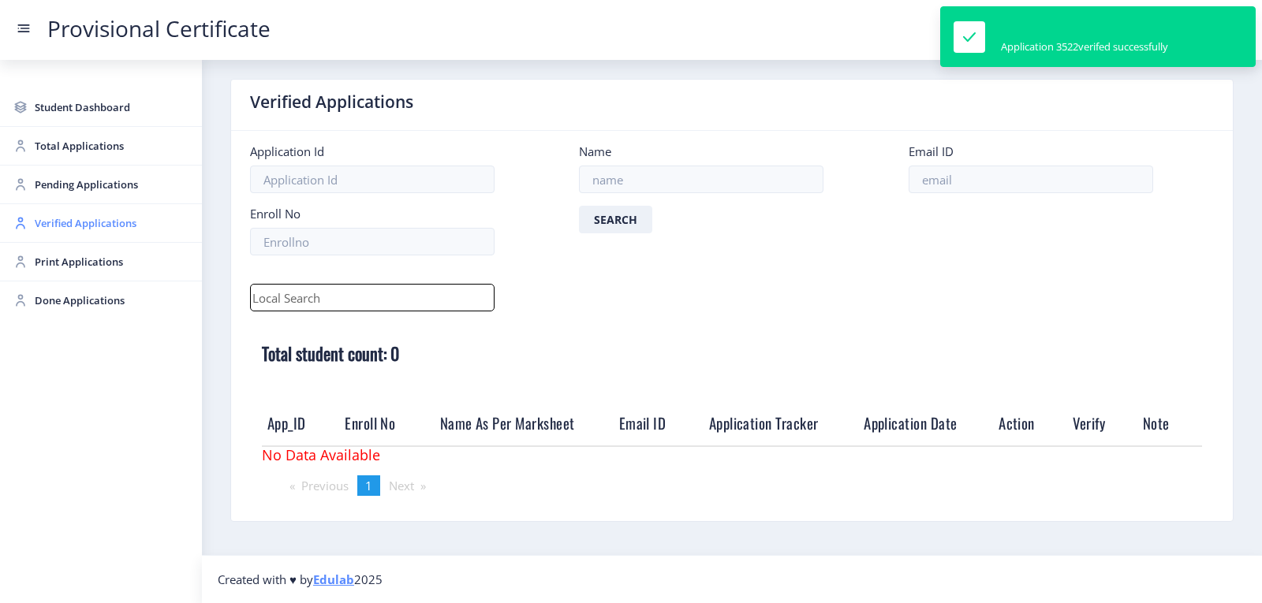
scroll to position [9, 0]
click at [48, 264] on span "Print Applications" at bounding box center [112, 261] width 155 height 19
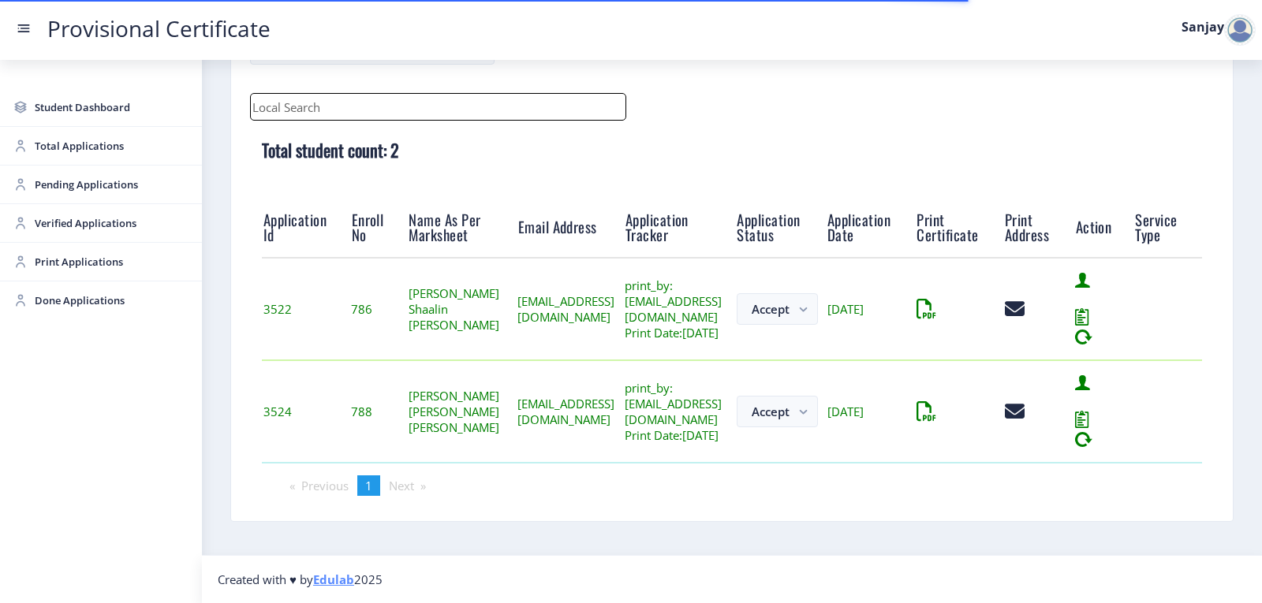
scroll to position [226, 0]
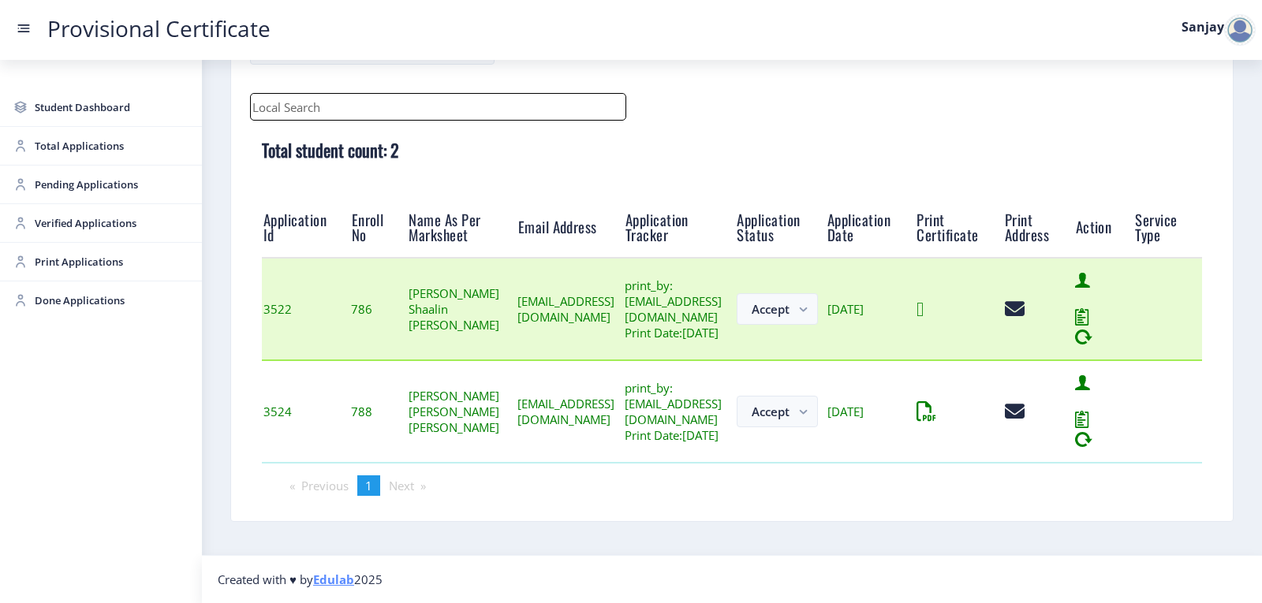
click at [924, 312] on icon at bounding box center [920, 310] width 7 height 20
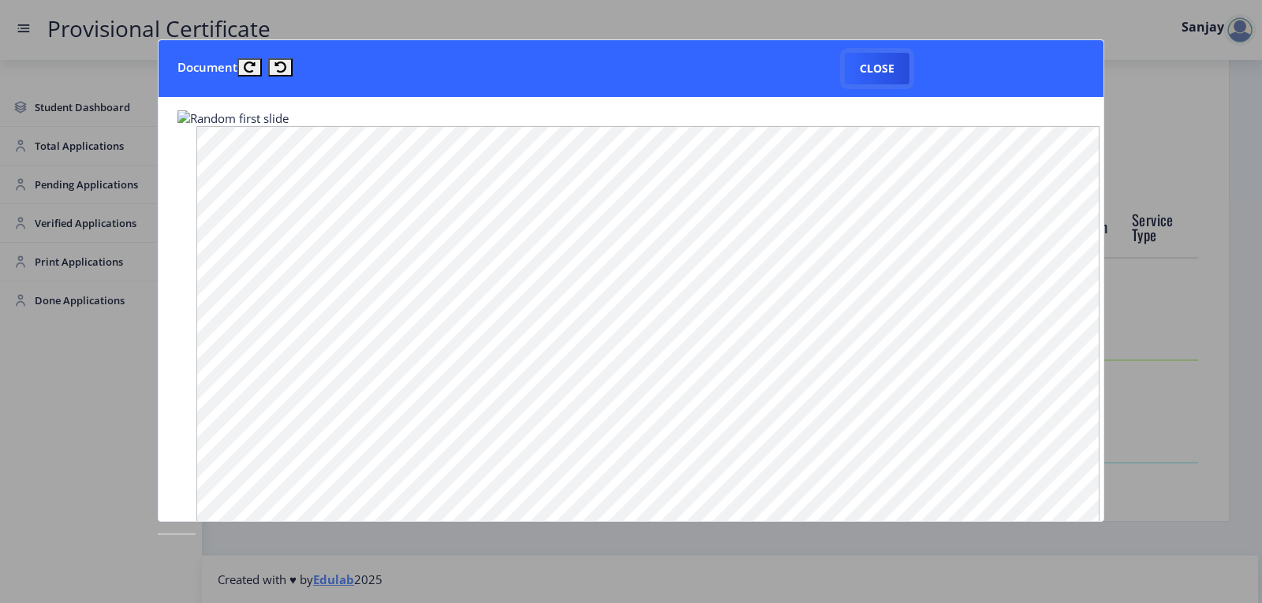
click at [868, 76] on button "Close" at bounding box center [877, 69] width 65 height 32
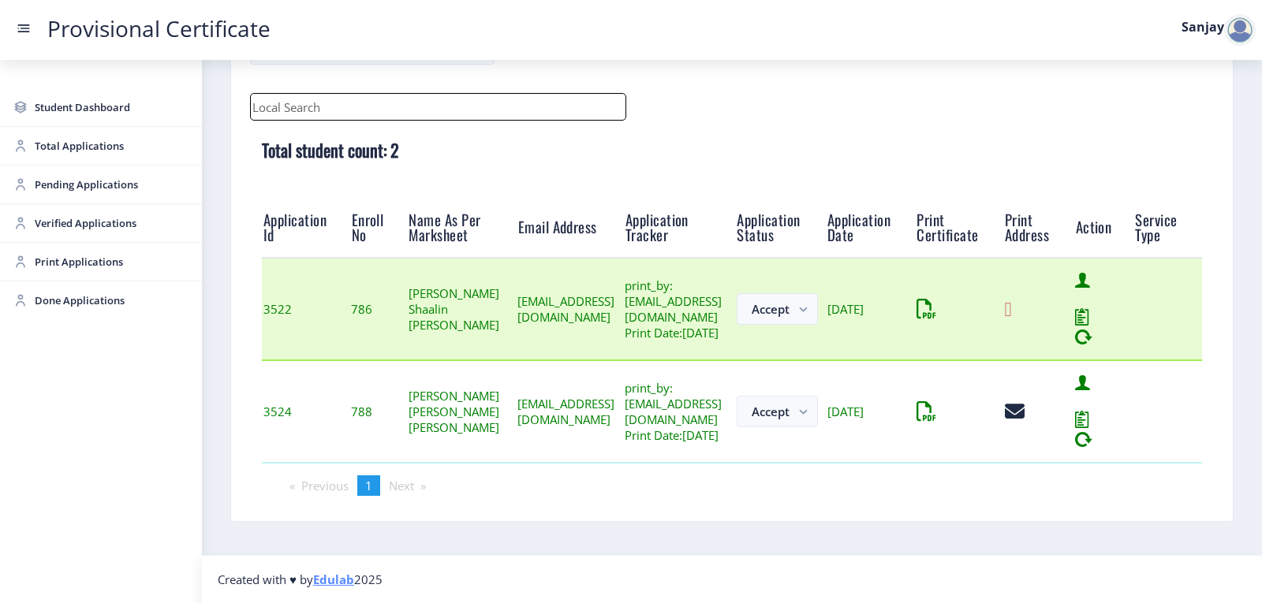
click at [1012, 306] on icon at bounding box center [1008, 310] width 7 height 20
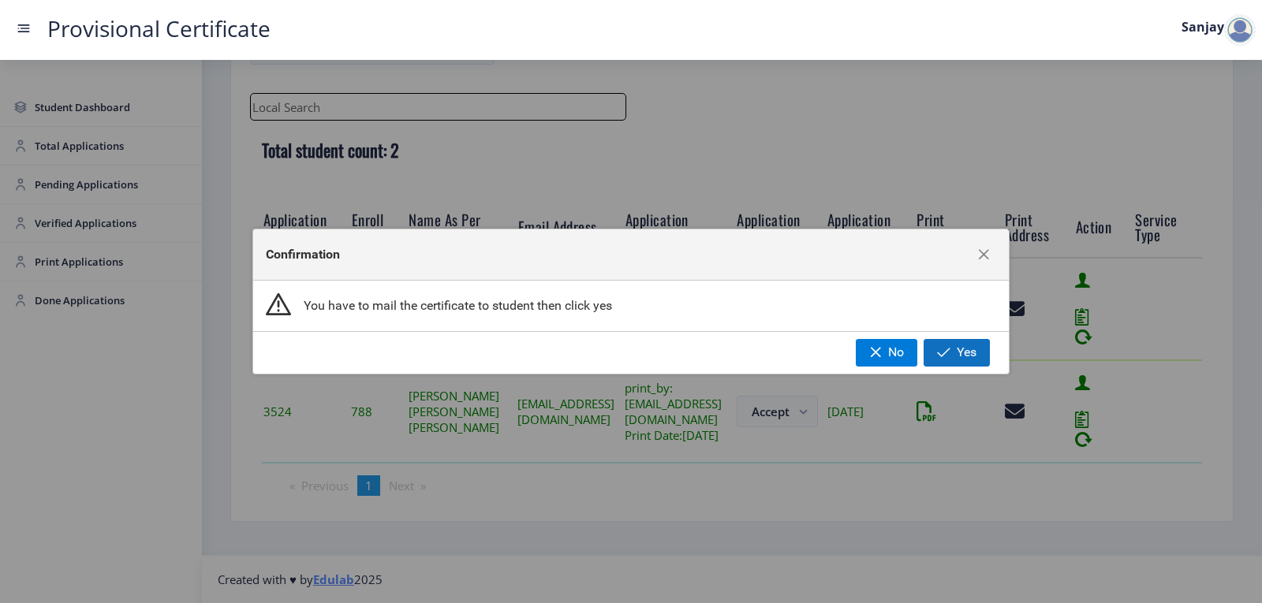
click at [947, 343] on button "Yes" at bounding box center [957, 352] width 66 height 27
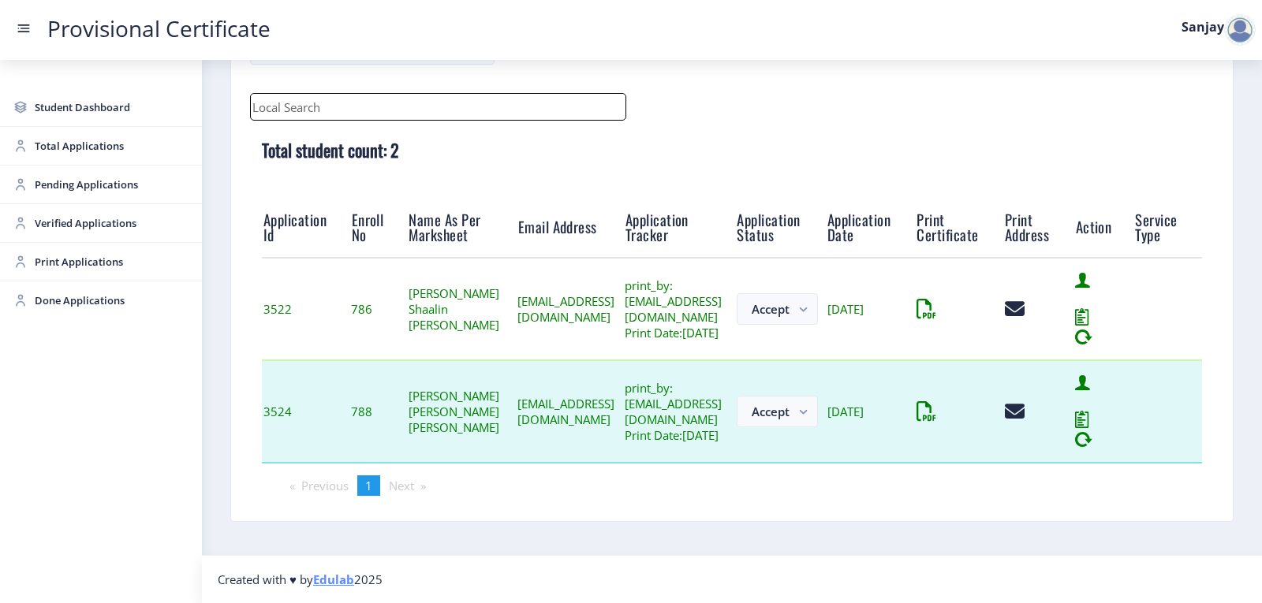
scroll to position [123, 0]
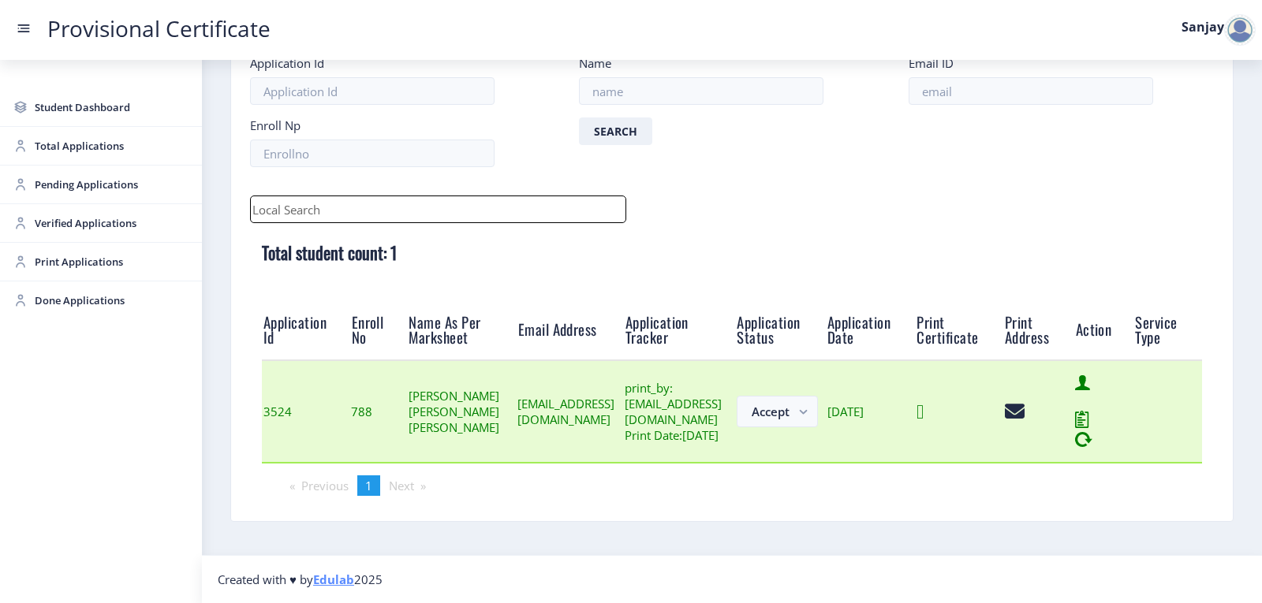
click at [924, 406] on icon at bounding box center [920, 412] width 7 height 20
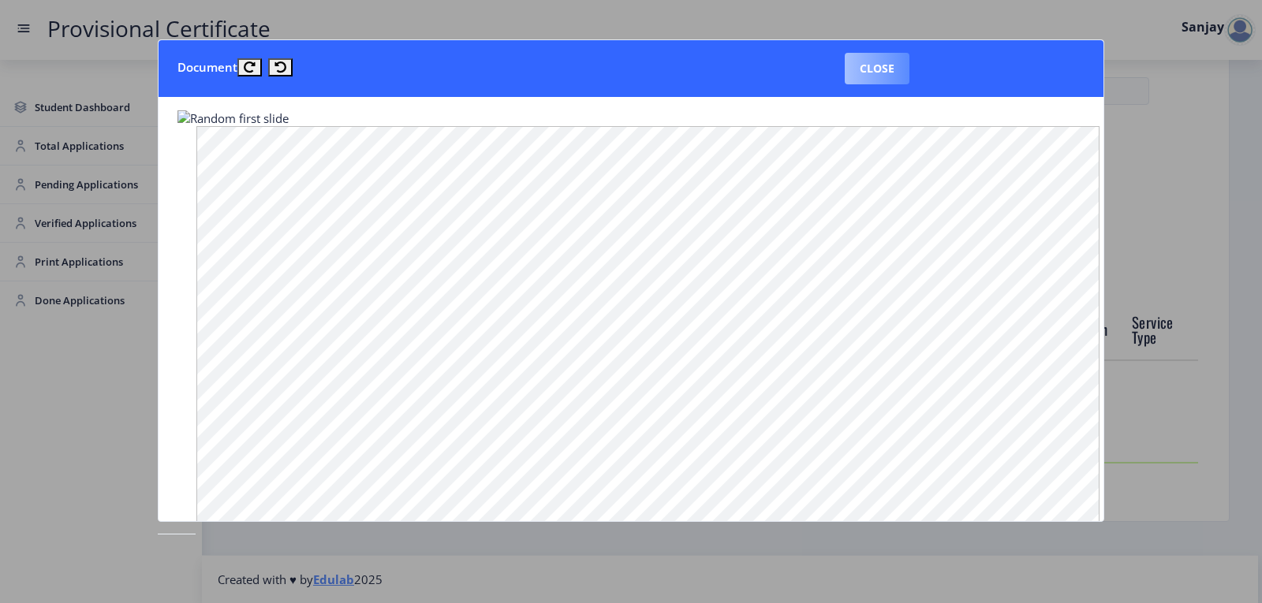
click at [874, 62] on button "Close" at bounding box center [877, 69] width 65 height 32
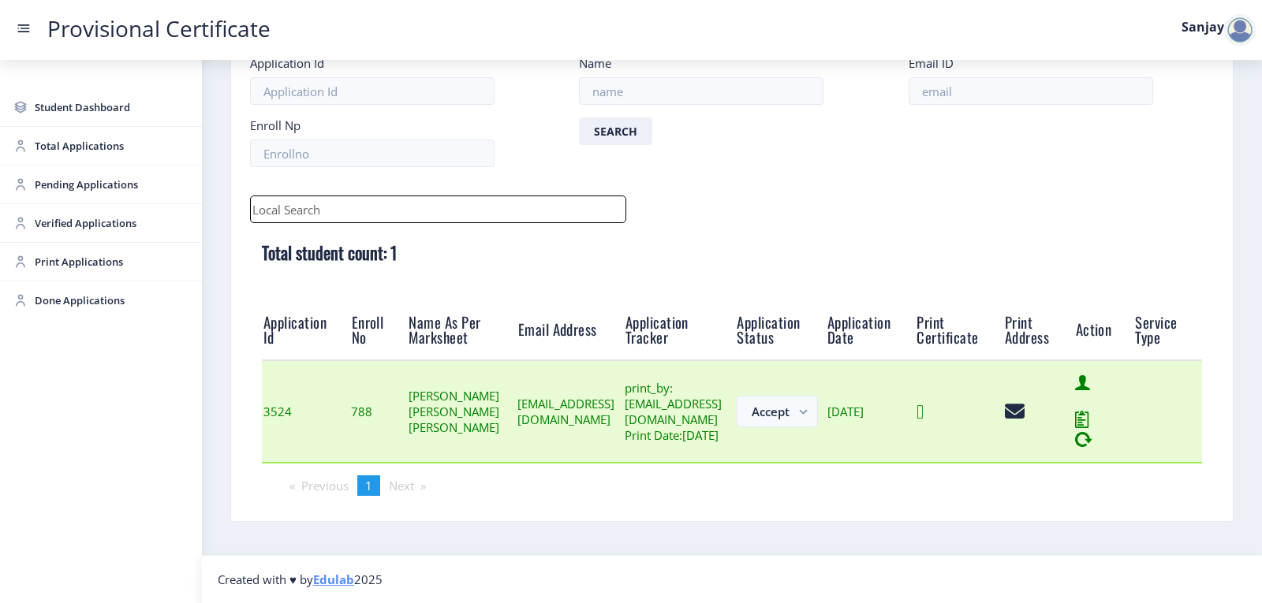
click at [924, 407] on icon at bounding box center [920, 412] width 7 height 20
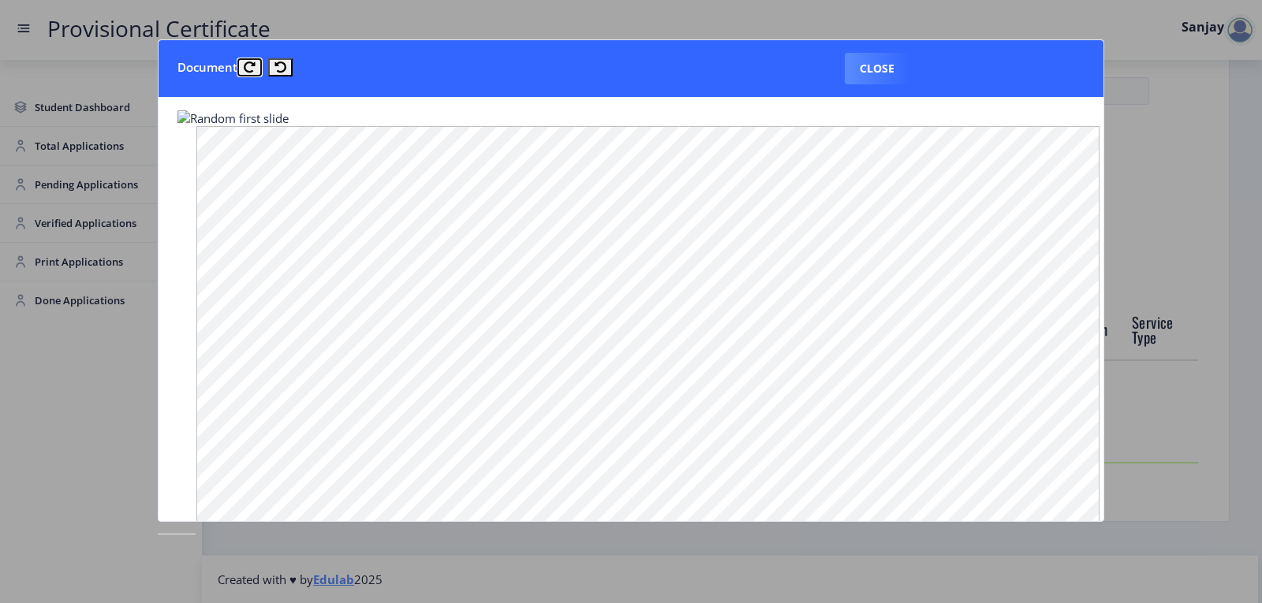
click at [249, 65] on icon at bounding box center [250, 68] width 12 height 12
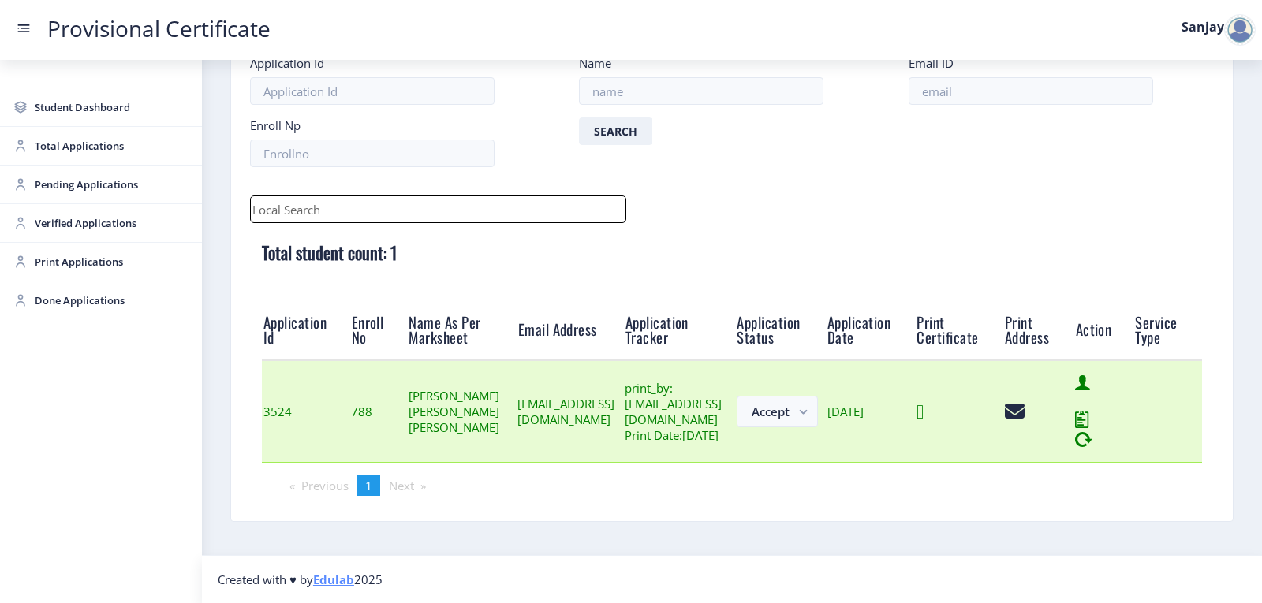
click at [924, 416] on icon at bounding box center [920, 412] width 7 height 20
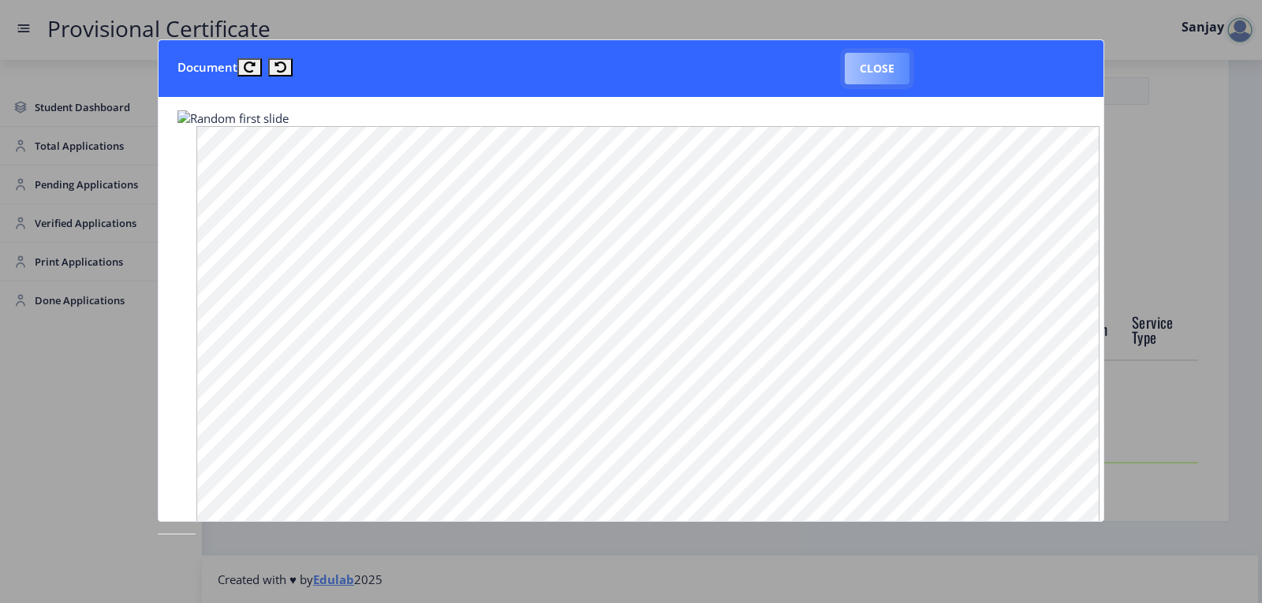
click at [871, 68] on button "Close" at bounding box center [877, 69] width 65 height 32
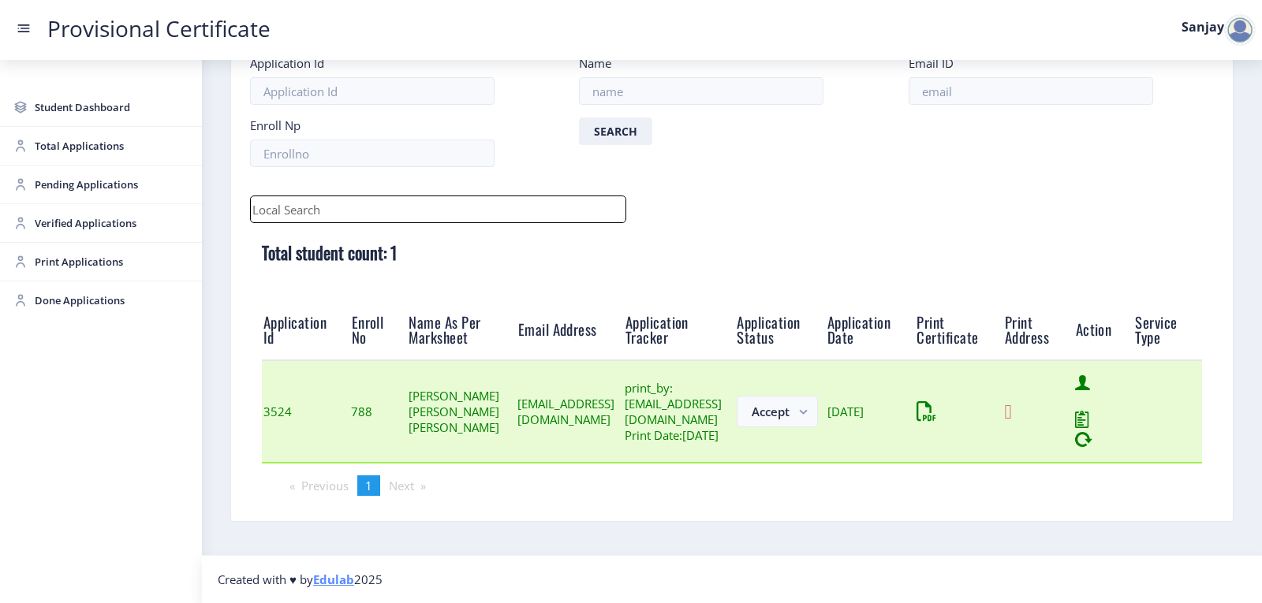
click at [1012, 413] on icon at bounding box center [1008, 412] width 7 height 20
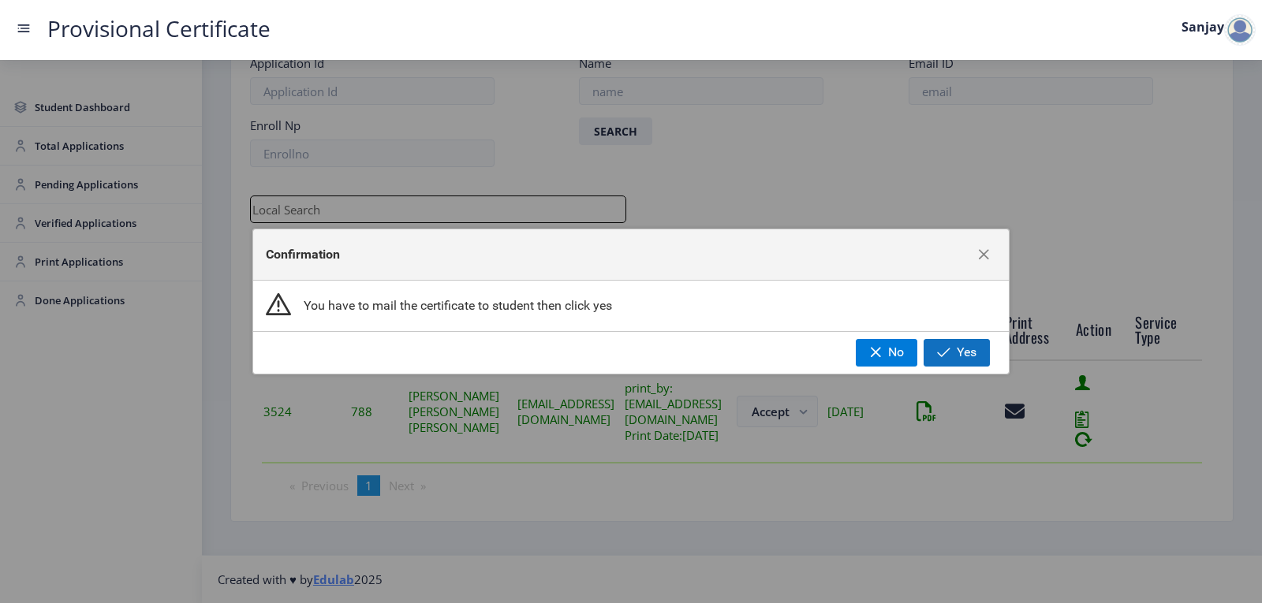
click at [948, 351] on span "button" at bounding box center [943, 352] width 13 height 13
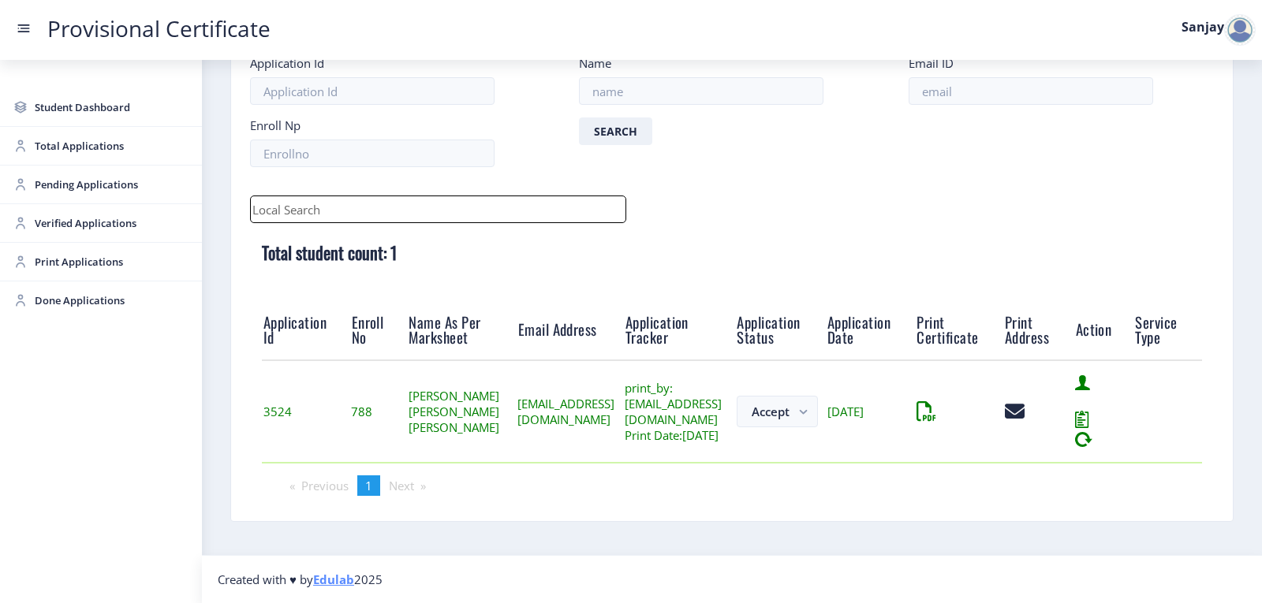
scroll to position [18, 0]
